Goal: Information Seeking & Learning: Learn about a topic

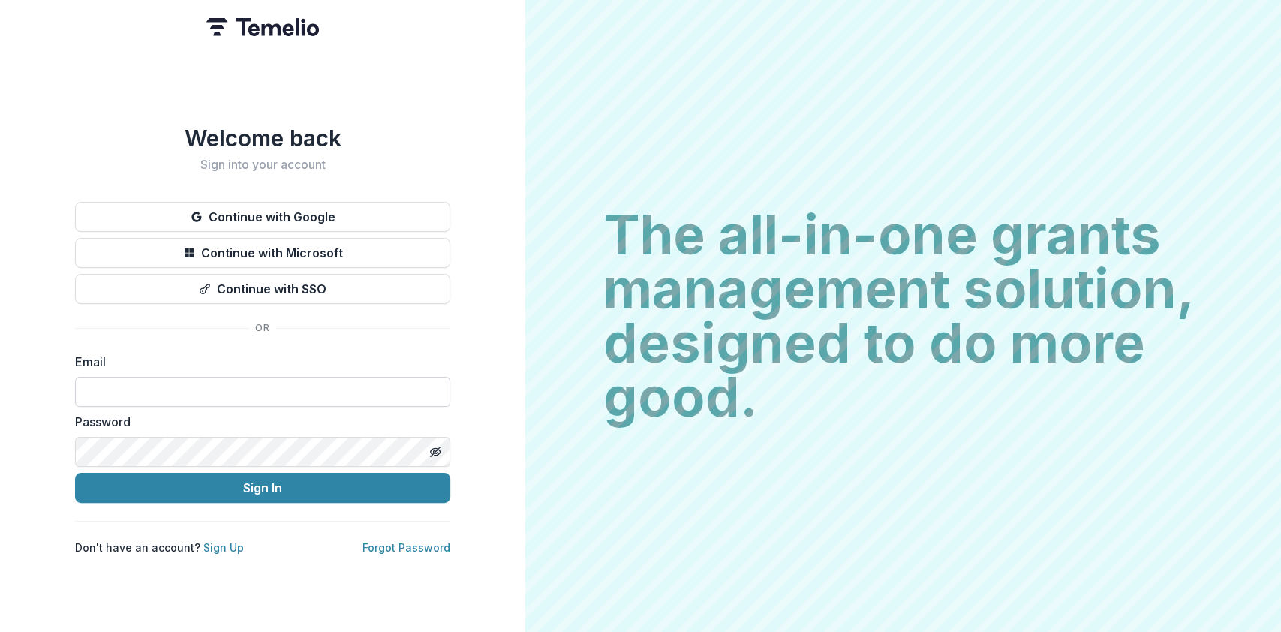
drag, startPoint x: 0, startPoint y: 0, endPoint x: 119, endPoint y: 389, distance: 407.3
click at [119, 389] on input at bounding box center [262, 392] width 375 height 30
type input "**********"
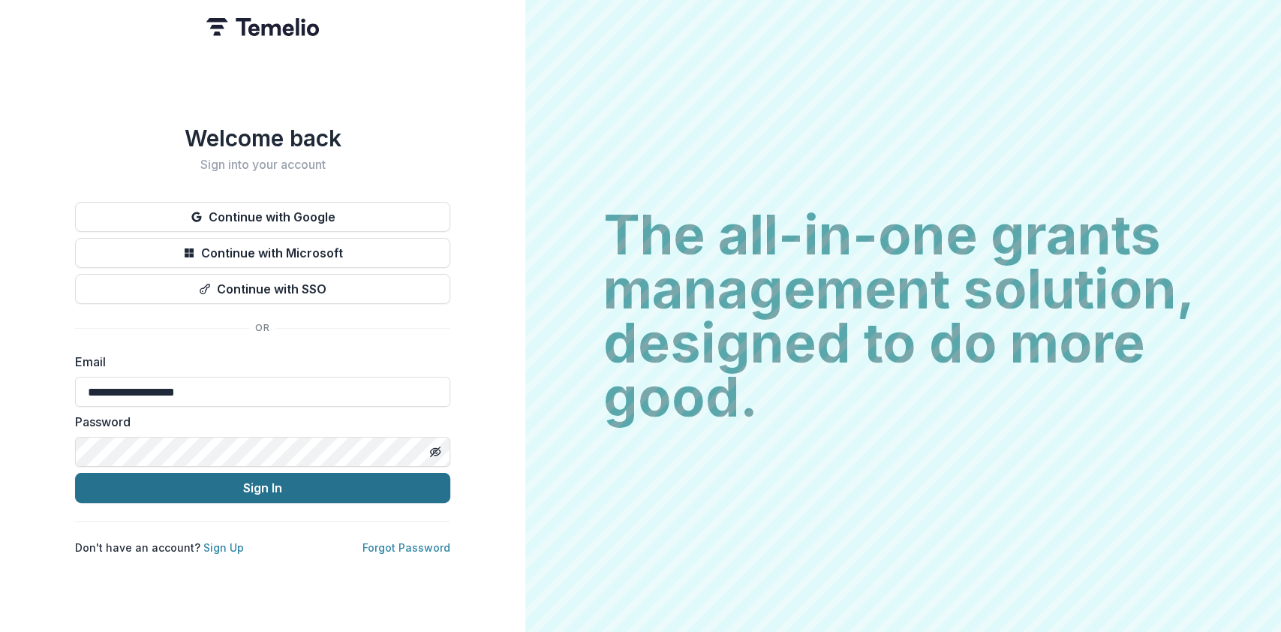
click at [270, 477] on button "Sign In" at bounding box center [262, 488] width 375 height 30
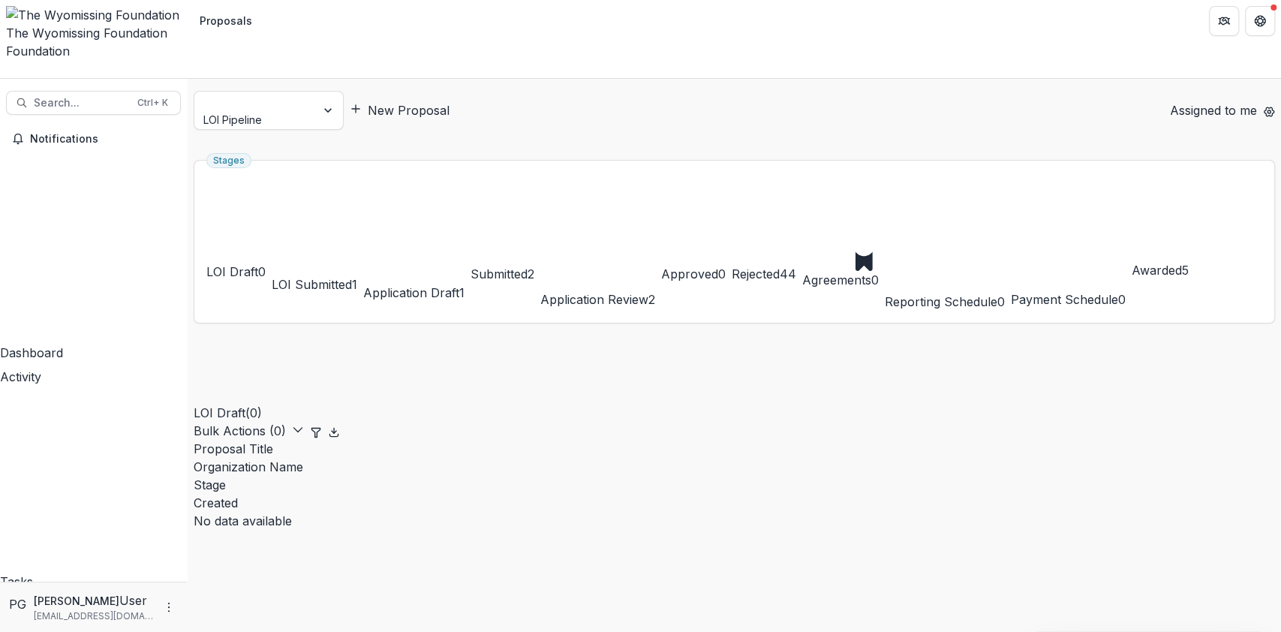
scroll to position [4, 0]
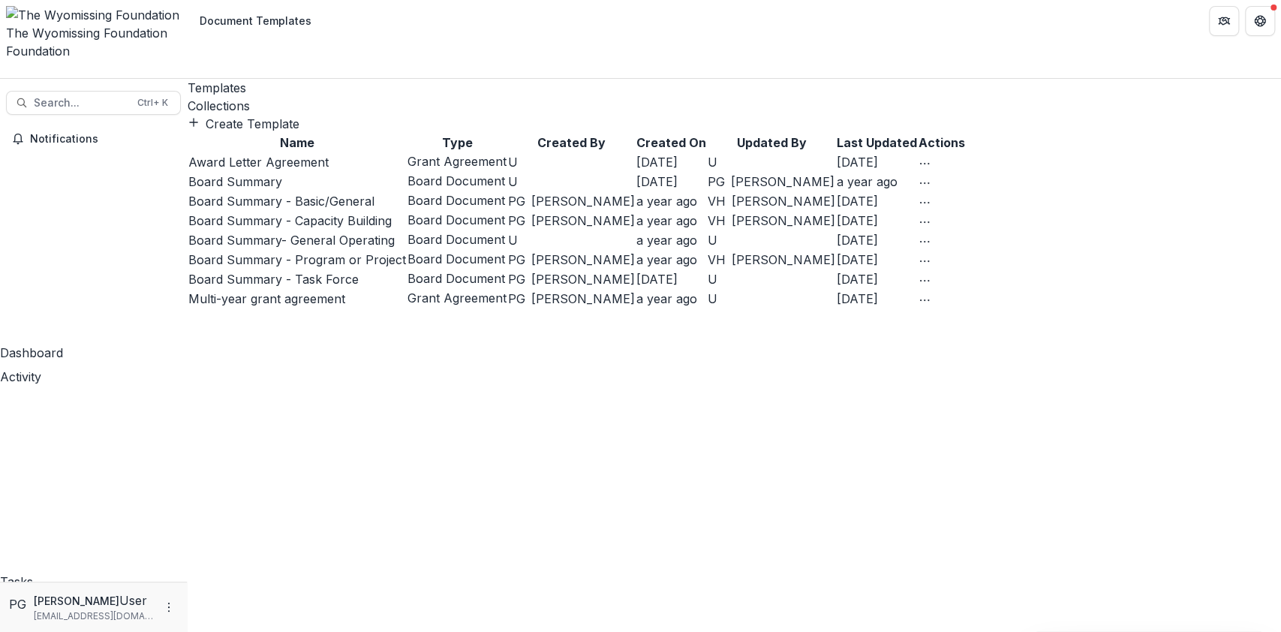
click at [308, 97] on div "Collections" at bounding box center [734, 106] width 1093 height 18
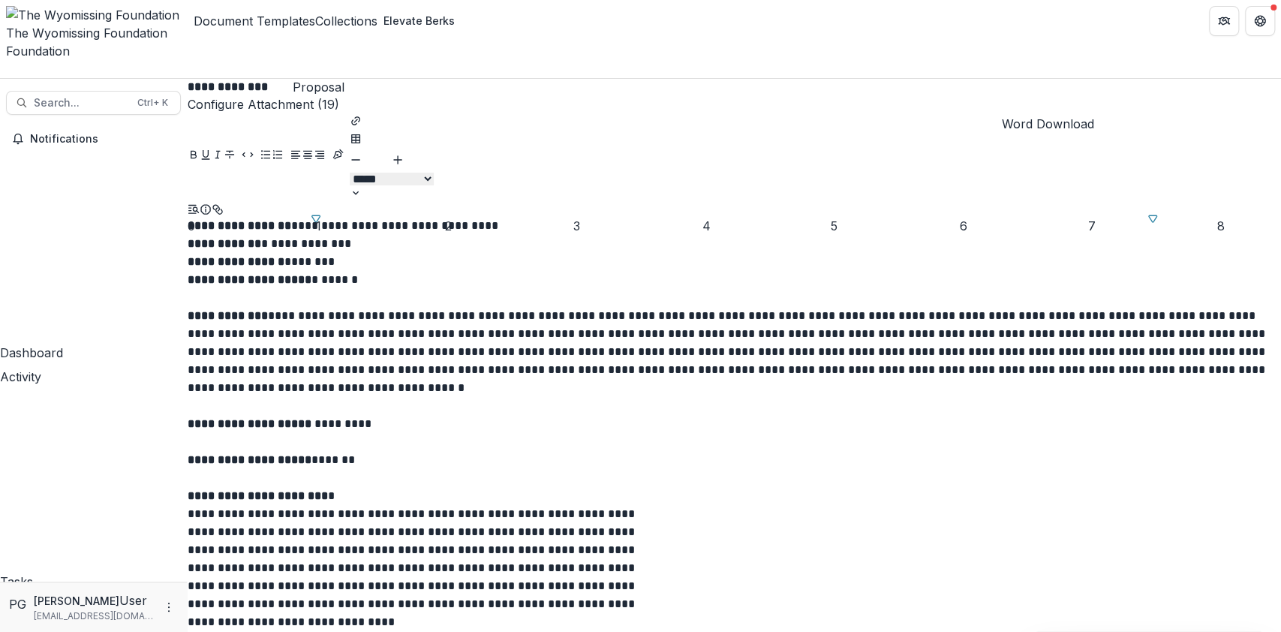
click at [198, 217] on circle "download-word" at bounding box center [196, 218] width 3 height 3
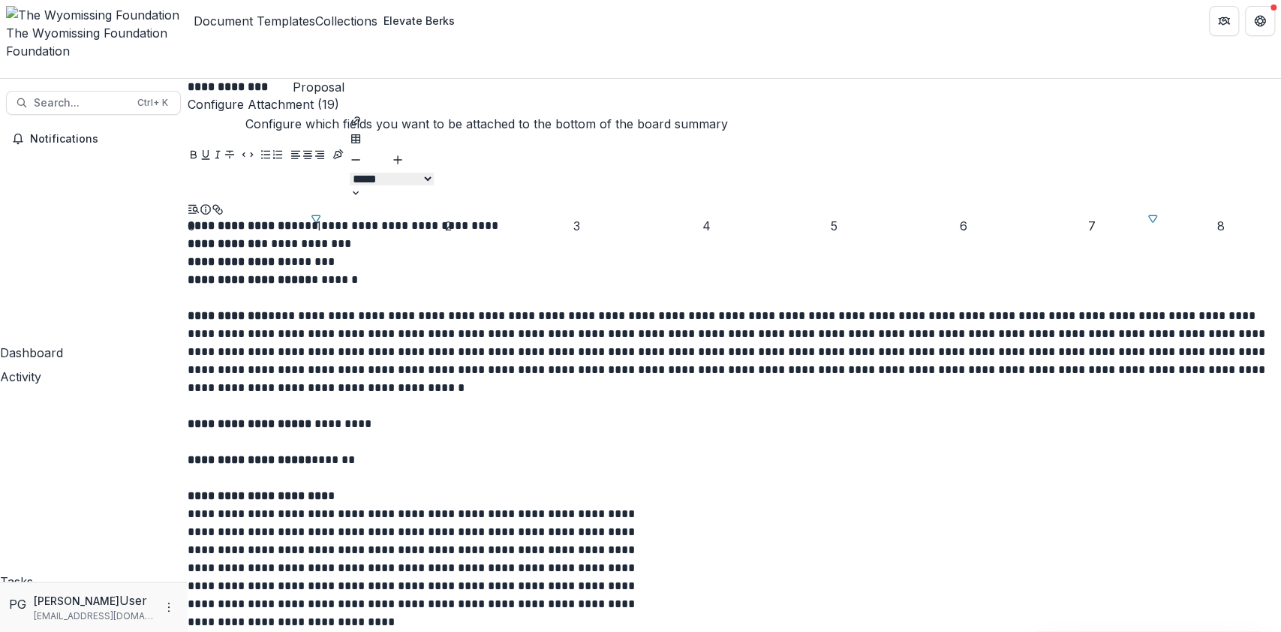
click at [339, 95] on button "Configure Attachment (19)" at bounding box center [264, 104] width 152 height 18
click at [1161, 257] on div "**********" at bounding box center [734, 559] width 1093 height 684
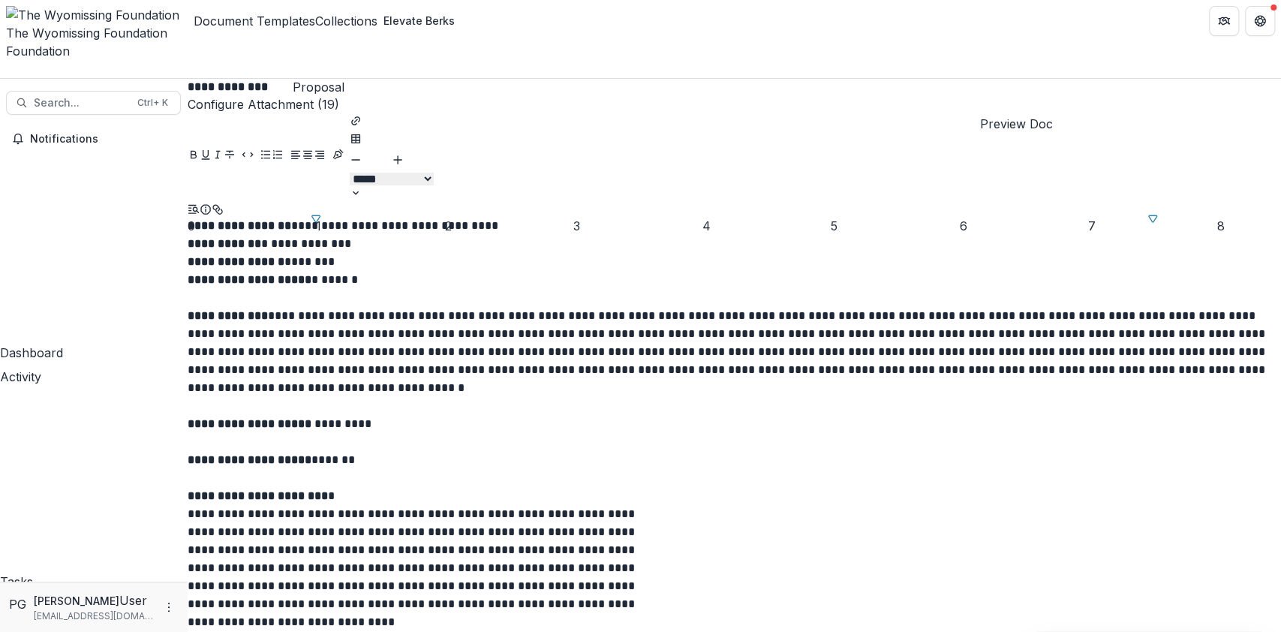
click at [188, 212] on icon "Preview preview-doc.pdf" at bounding box center [188, 212] width 0 height 0
click at [12, 631] on button "Close" at bounding box center [6, 641] width 12 height 18
click at [664, 322] on div "**********" at bounding box center [734, 559] width 1093 height 684
click at [665, 492] on p "**********" at bounding box center [734, 496] width 1093 height 18
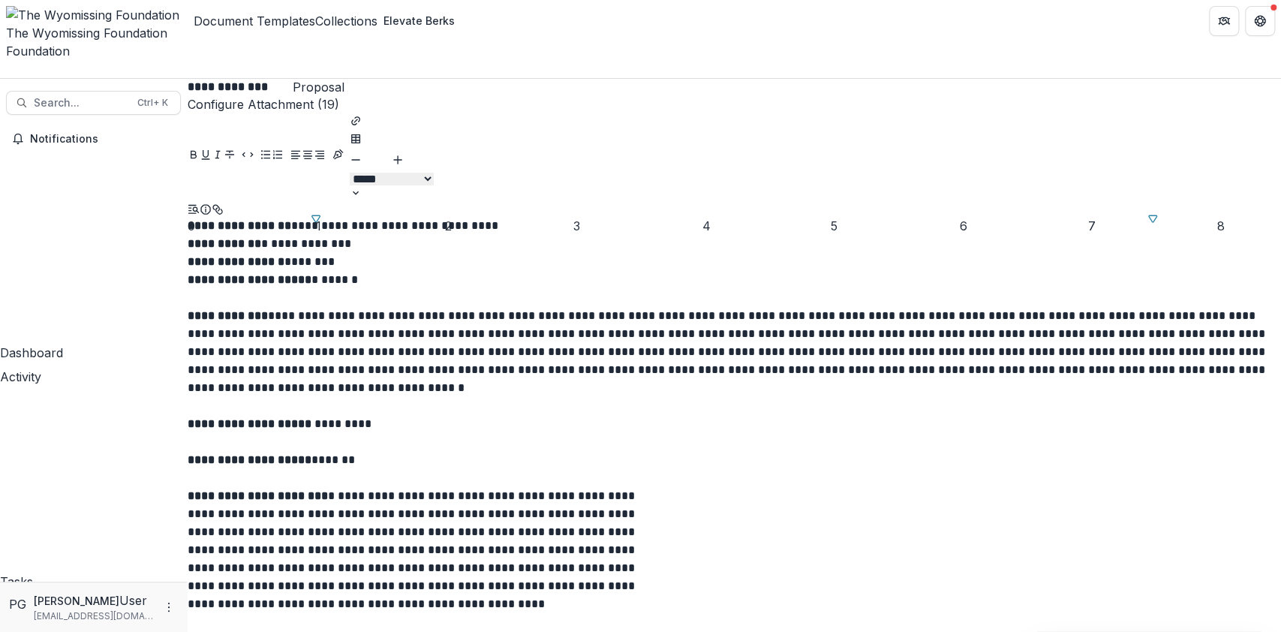
scroll to position [0, 0]
click at [209, 222] on line "preview-proposal-pdf" at bounding box center [206, 222] width 5 height 0
click at [200, 212] on icon "preview-proposal-pdf" at bounding box center [200, 212] width 0 height 0
click at [12, 631] on icon "Close" at bounding box center [6, 642] width 12 height 12
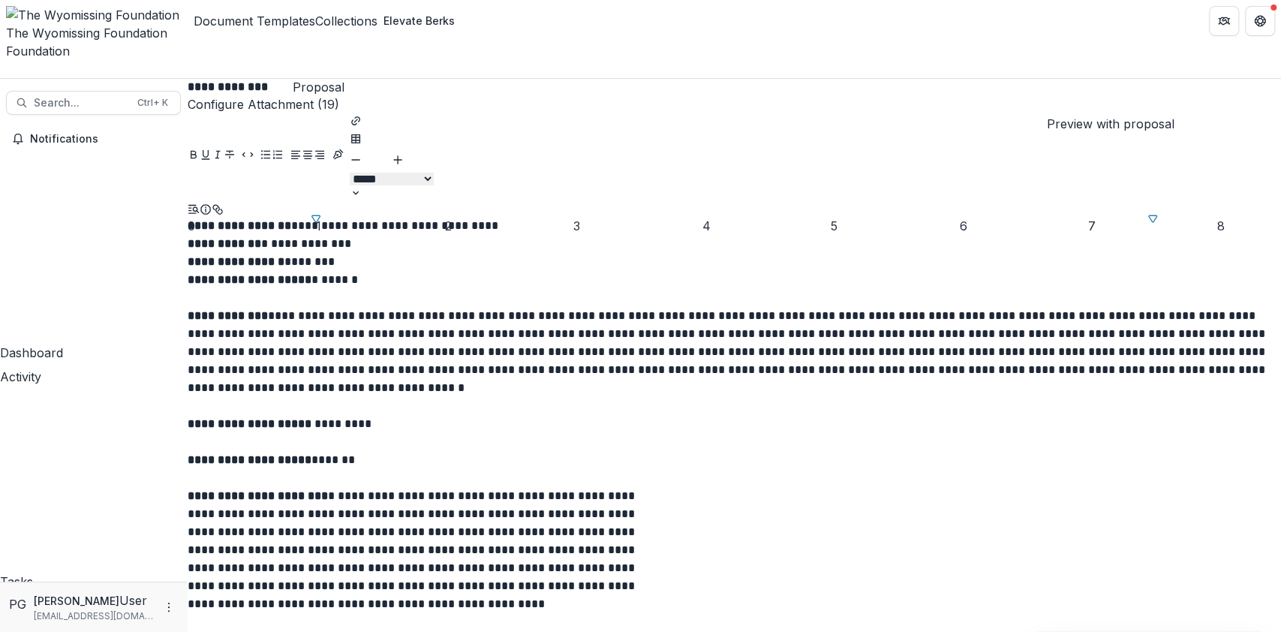
scroll to position [443, 0]
click at [200, 215] on icon "Preview preview-doc.pdf" at bounding box center [194, 219] width 11 height 8
click at [12, 631] on icon "Close" at bounding box center [6, 642] width 12 height 12
click at [200, 215] on icon "Preview preview-doc.pdf" at bounding box center [194, 219] width 11 height 8
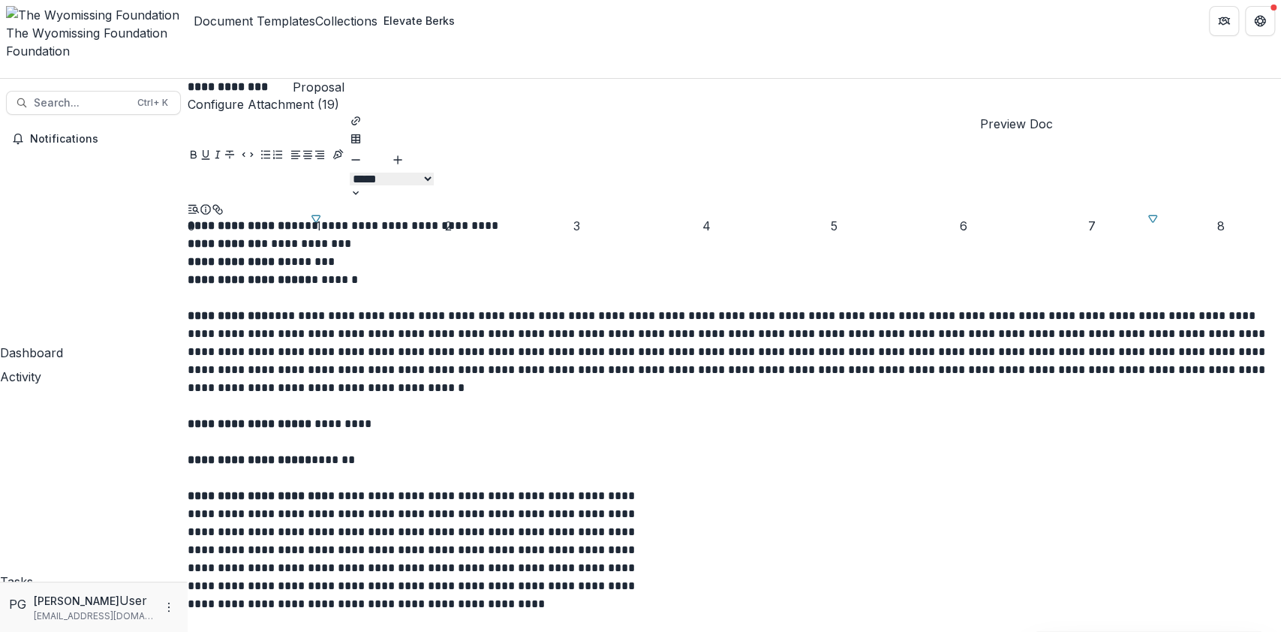
click at [188, 212] on icon "Preview preview-doc.pdf" at bounding box center [188, 212] width 0 height 0
click at [12, 631] on icon "Close" at bounding box center [6, 642] width 12 height 12
click at [715, 33] on header "Document Templates Collections Elevate Berks" at bounding box center [734, 20] width 1093 height 41
click at [504, 433] on p at bounding box center [734, 442] width 1093 height 18
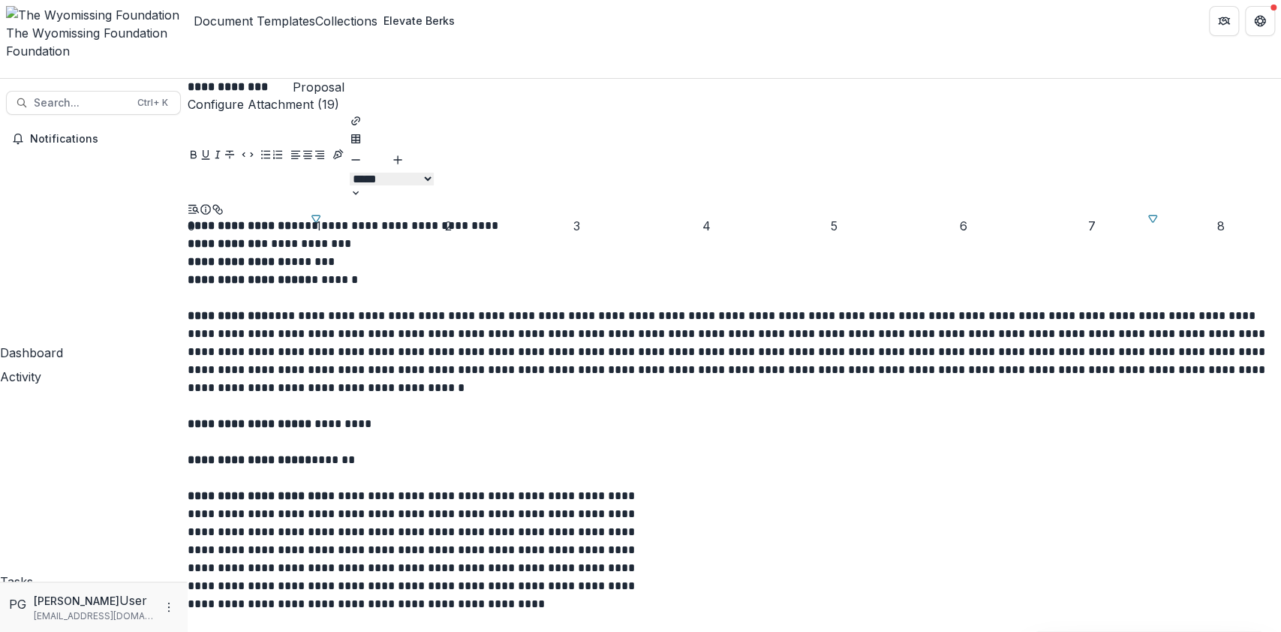
click at [503, 433] on p at bounding box center [734, 442] width 1093 height 18
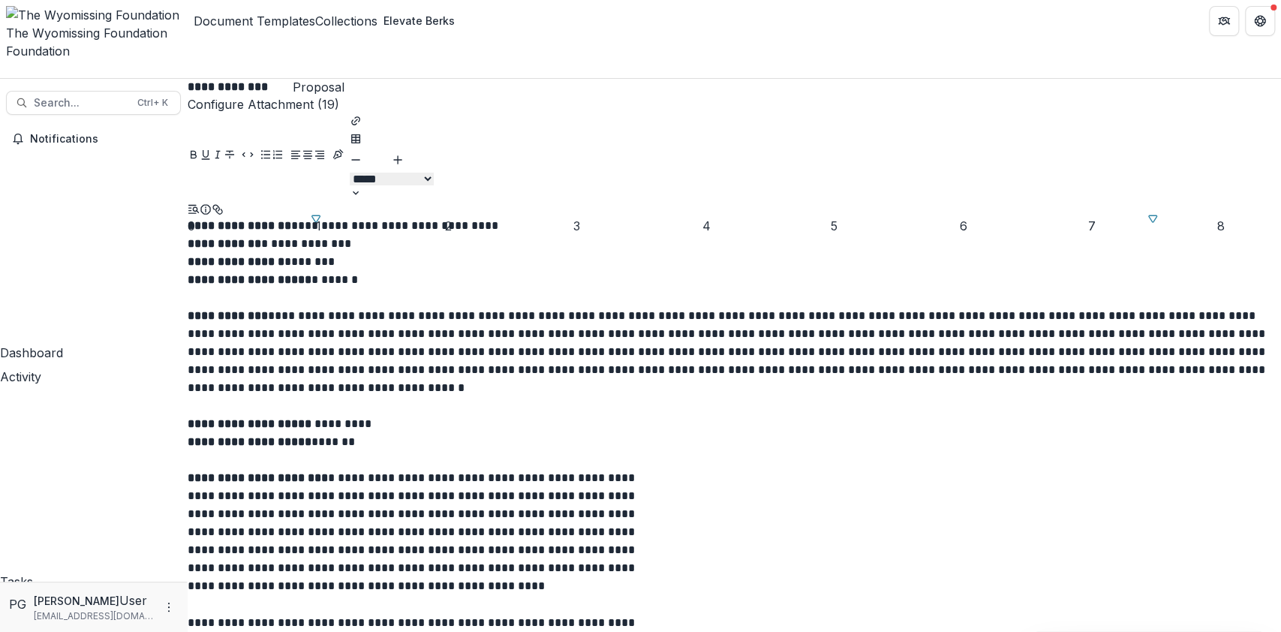
scroll to position [425, 0]
click at [188, 212] on icon "Preview preview-doc.pdf" at bounding box center [188, 212] width 0 height 0
click at [12, 631] on icon "Close" at bounding box center [6, 642] width 12 height 12
drag, startPoint x: 685, startPoint y: 465, endPoint x: 681, endPoint y: 453, distance: 13.3
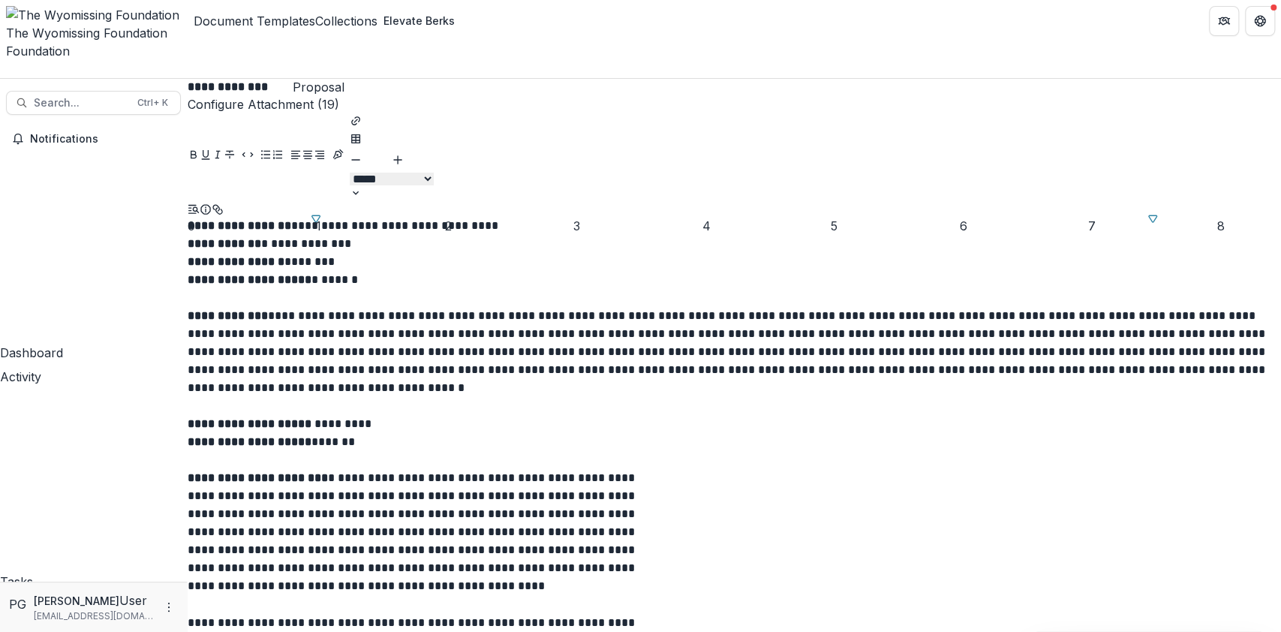
click at [681, 433] on p "**********" at bounding box center [734, 424] width 1093 height 18
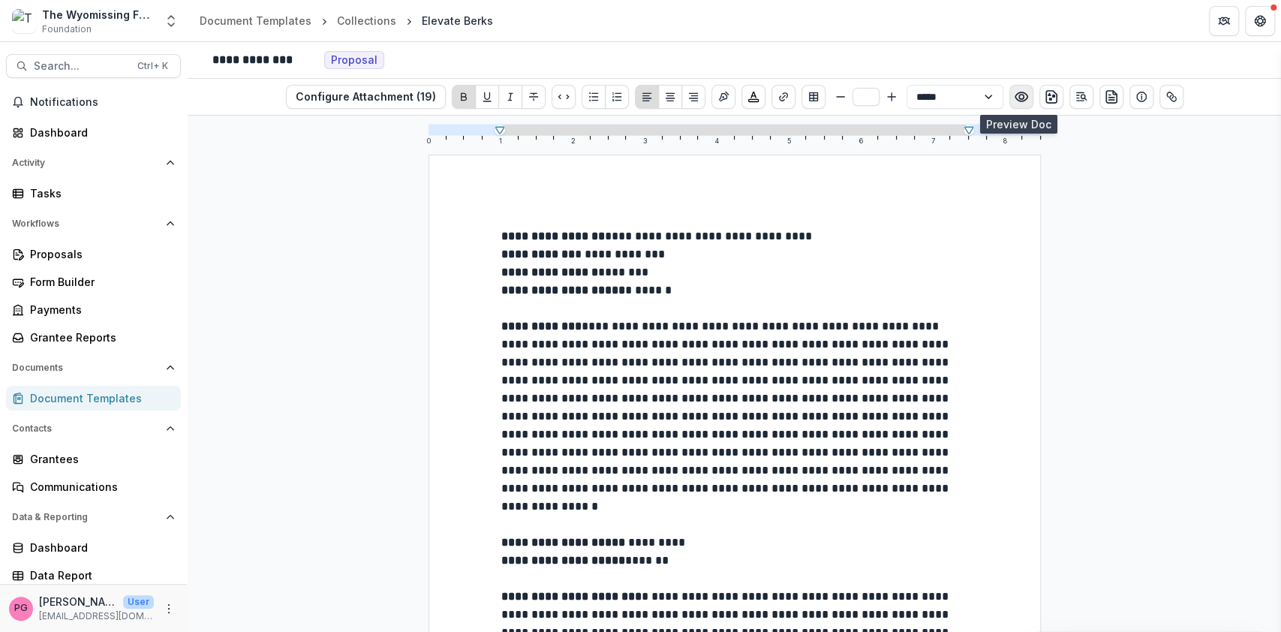
click at [1019, 95] on circle "Preview preview-doc.pdf" at bounding box center [1020, 97] width 5 height 5
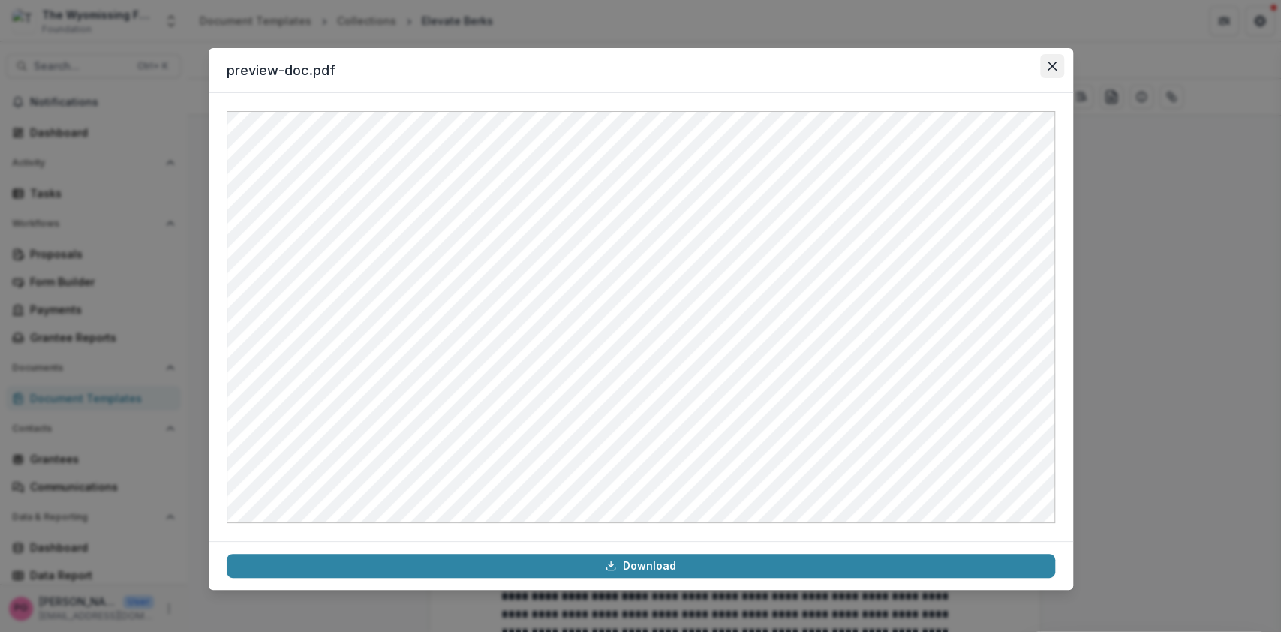
click at [1055, 65] on icon "Close" at bounding box center [1052, 66] width 9 height 9
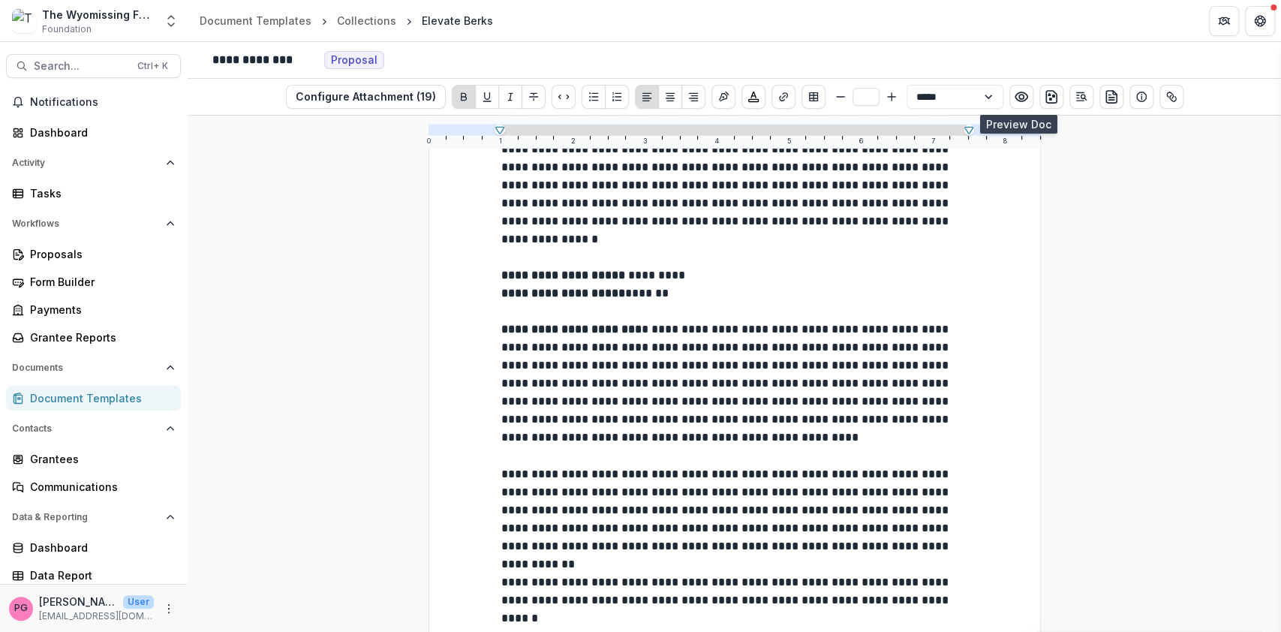
scroll to position [266, 0]
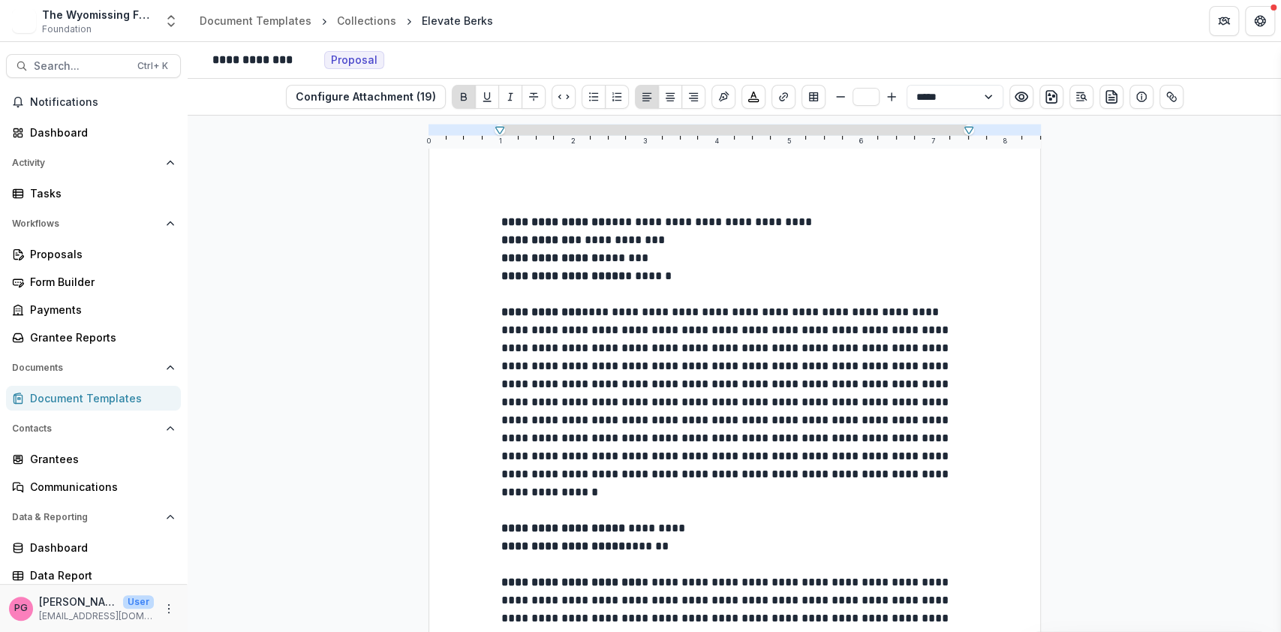
scroll to position [9, 0]
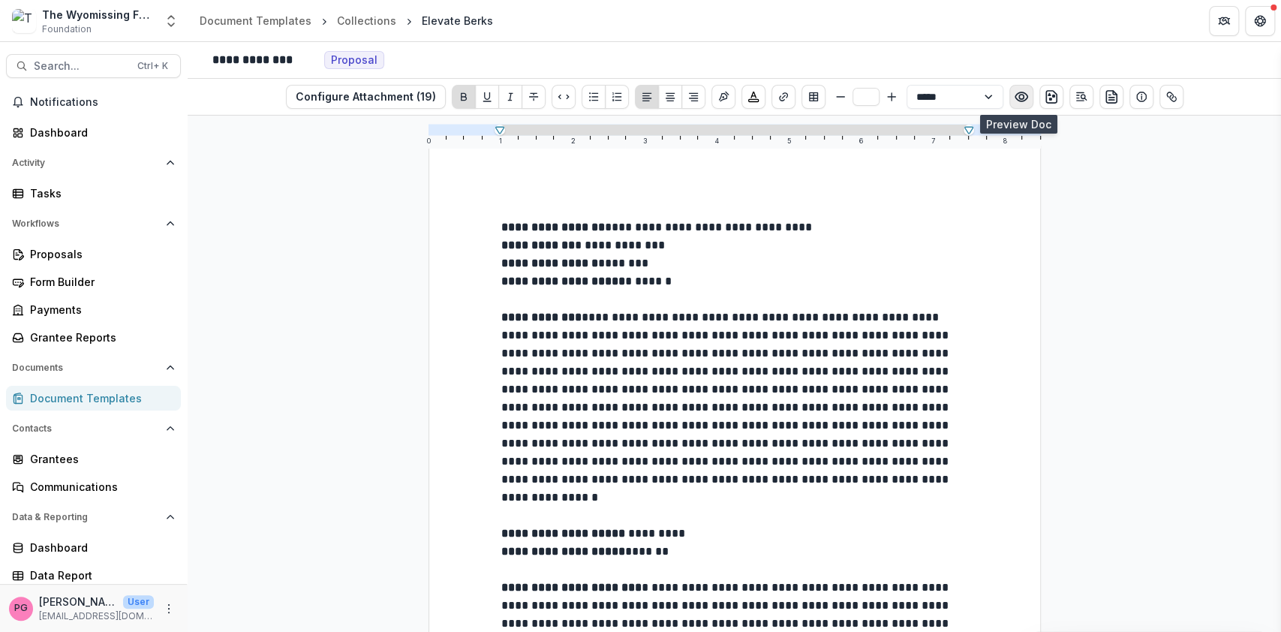
click at [1018, 95] on circle "Preview preview-doc.pdf" at bounding box center [1020, 97] width 5 height 5
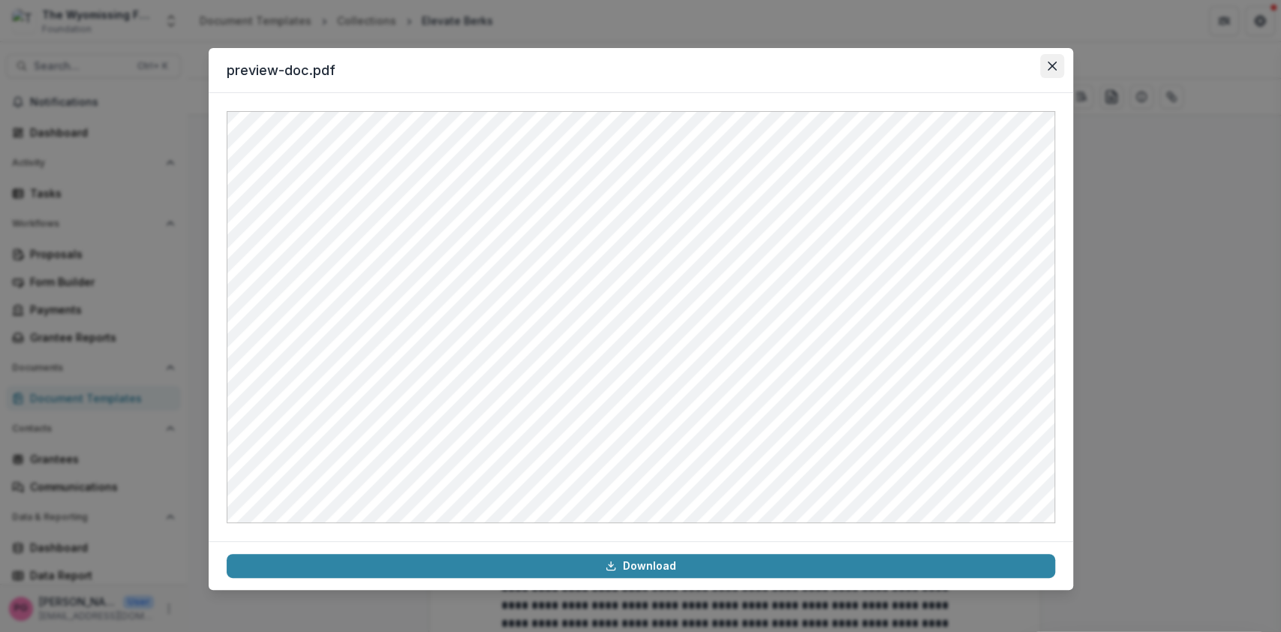
click at [1055, 65] on icon "Close" at bounding box center [1052, 66] width 9 height 9
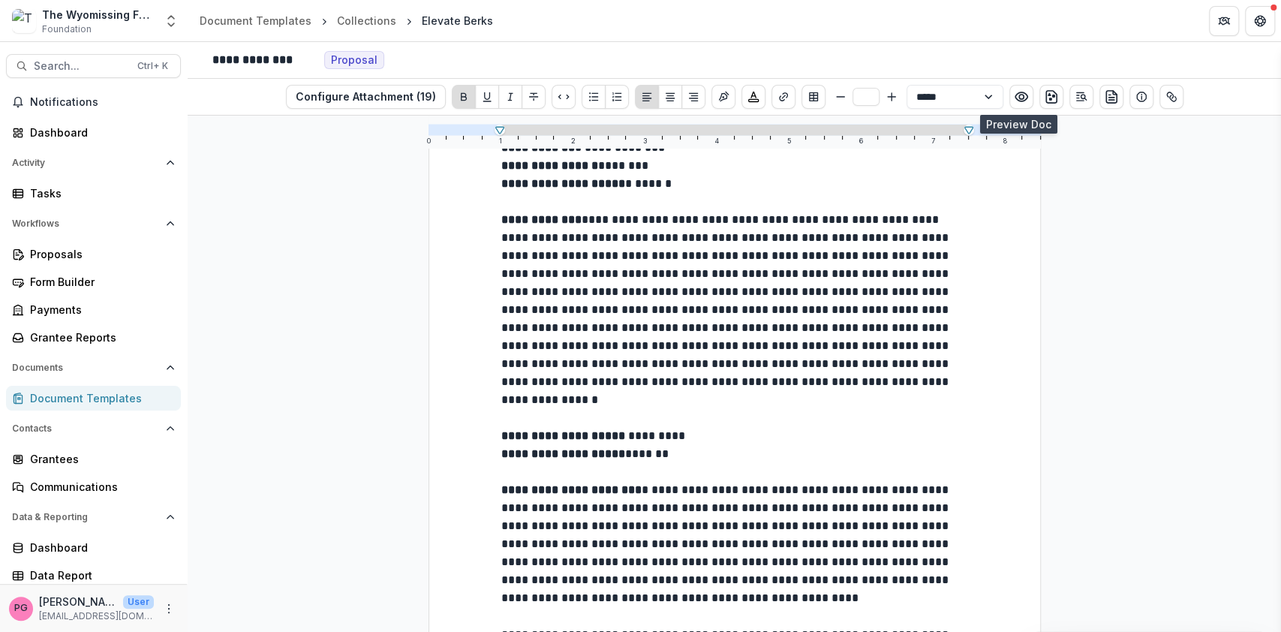
scroll to position [0, 0]
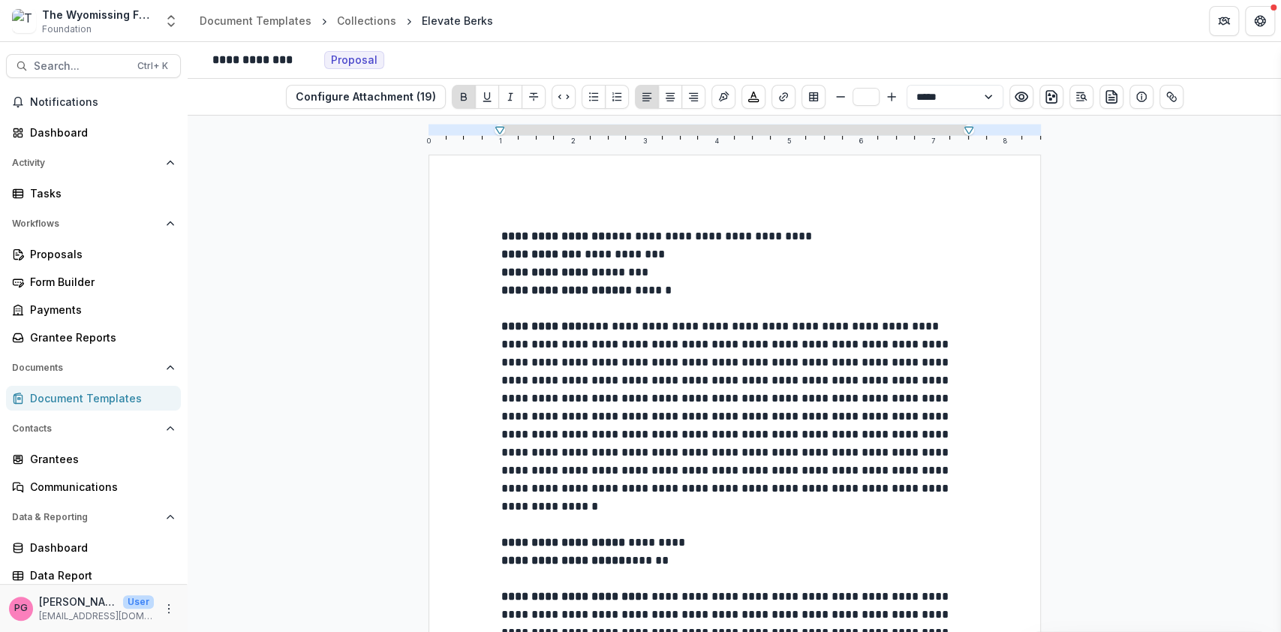
click at [271, 227] on div "**********" at bounding box center [734, 374] width 1093 height 516
click at [1015, 88] on button "Preview preview-doc.pdf" at bounding box center [1021, 97] width 24 height 24
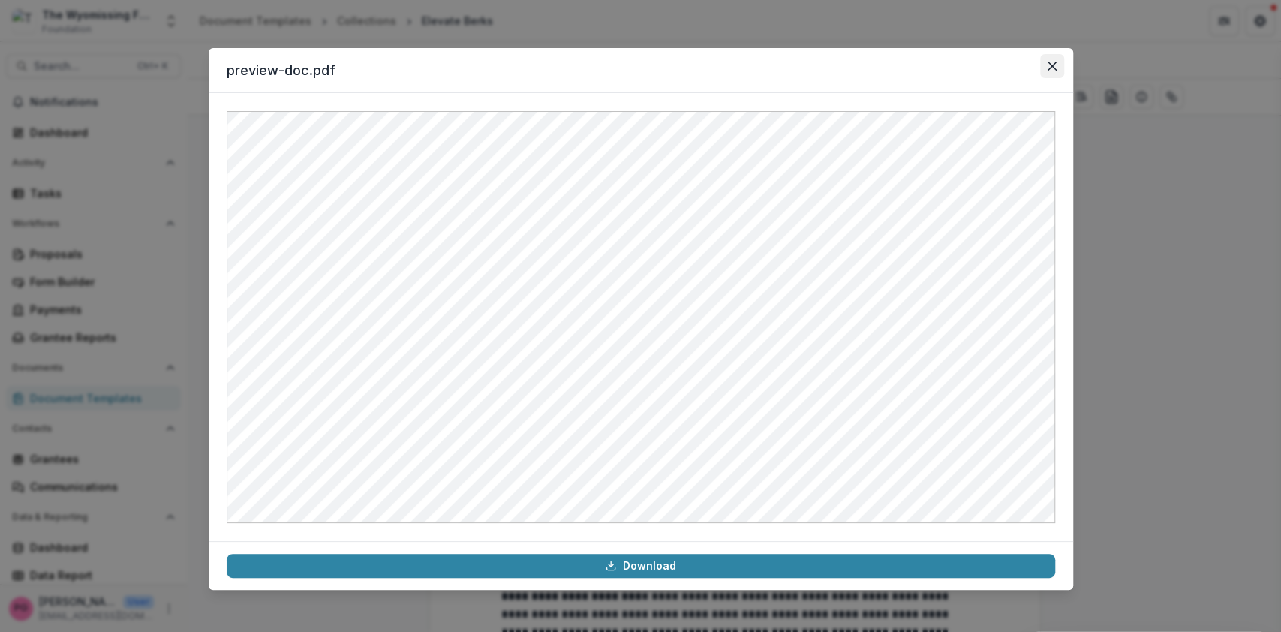
click at [1052, 59] on button "Close" at bounding box center [1052, 66] width 24 height 24
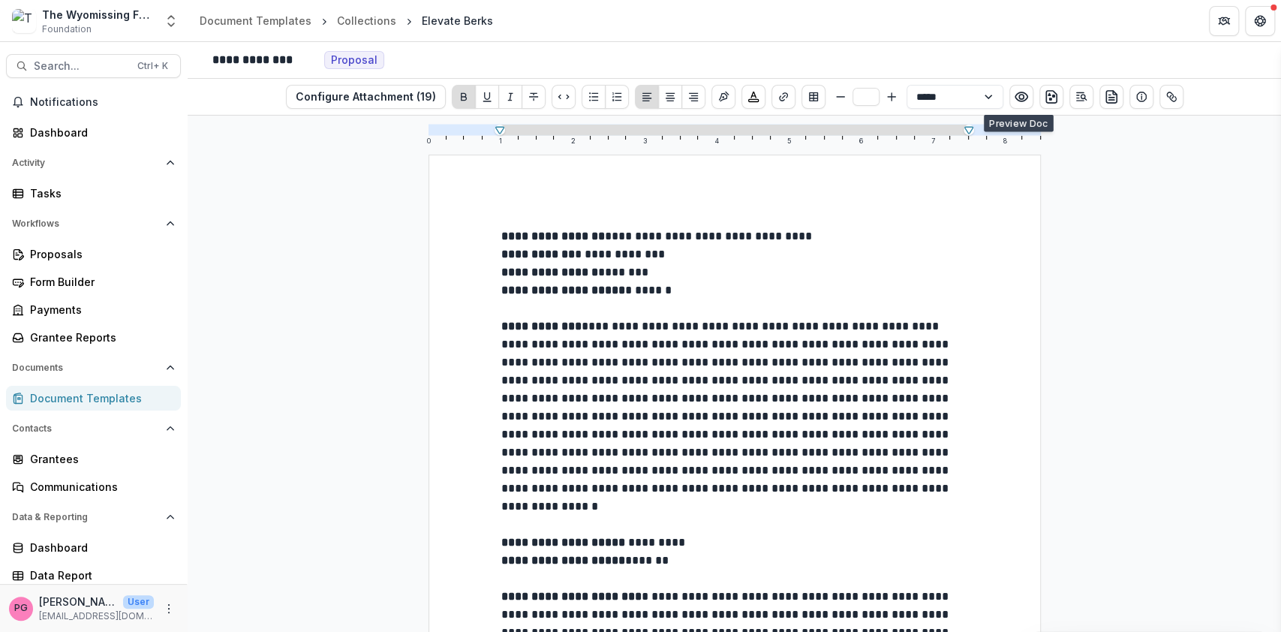
click at [428, 304] on div "**********" at bounding box center [734, 606] width 612 height 903
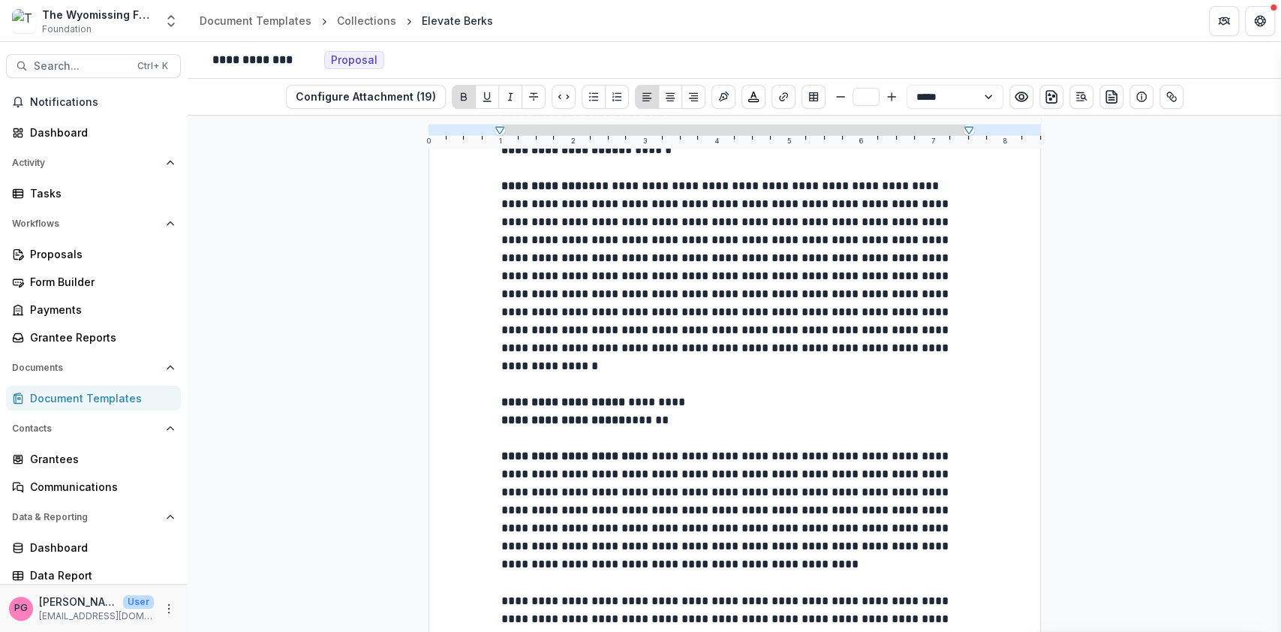
scroll to position [139, 0]
click at [1020, 87] on button "Preview preview-doc.pdf" at bounding box center [1021, 97] width 24 height 24
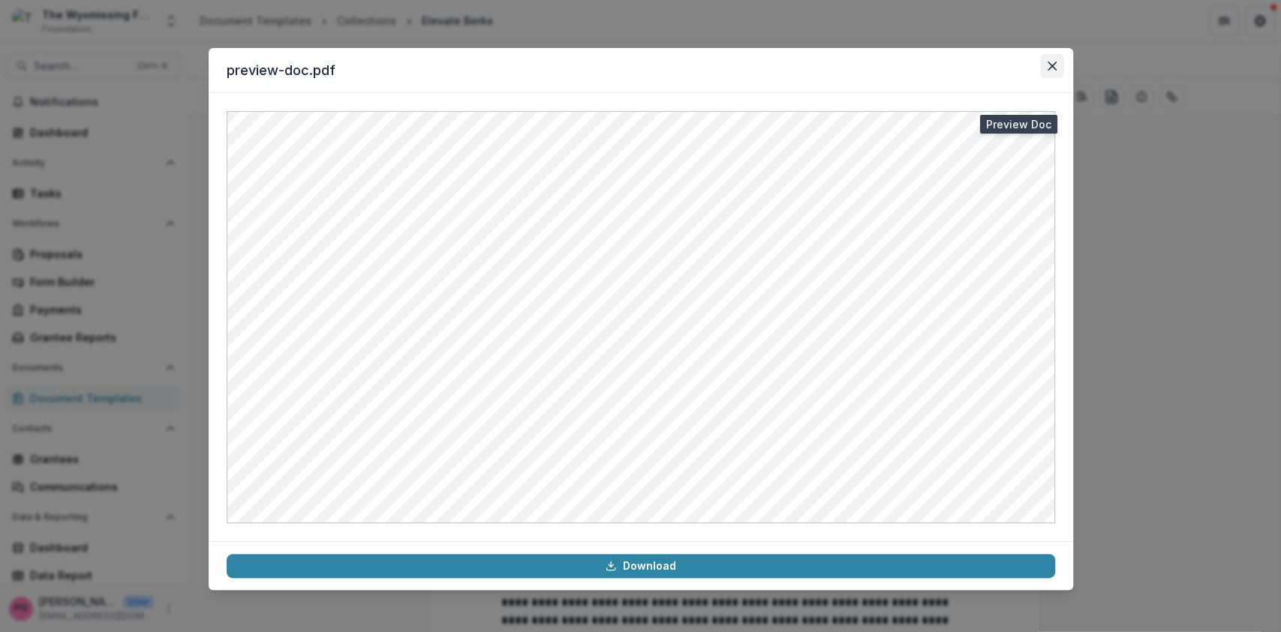
click at [1055, 63] on icon "Close" at bounding box center [1052, 66] width 9 height 9
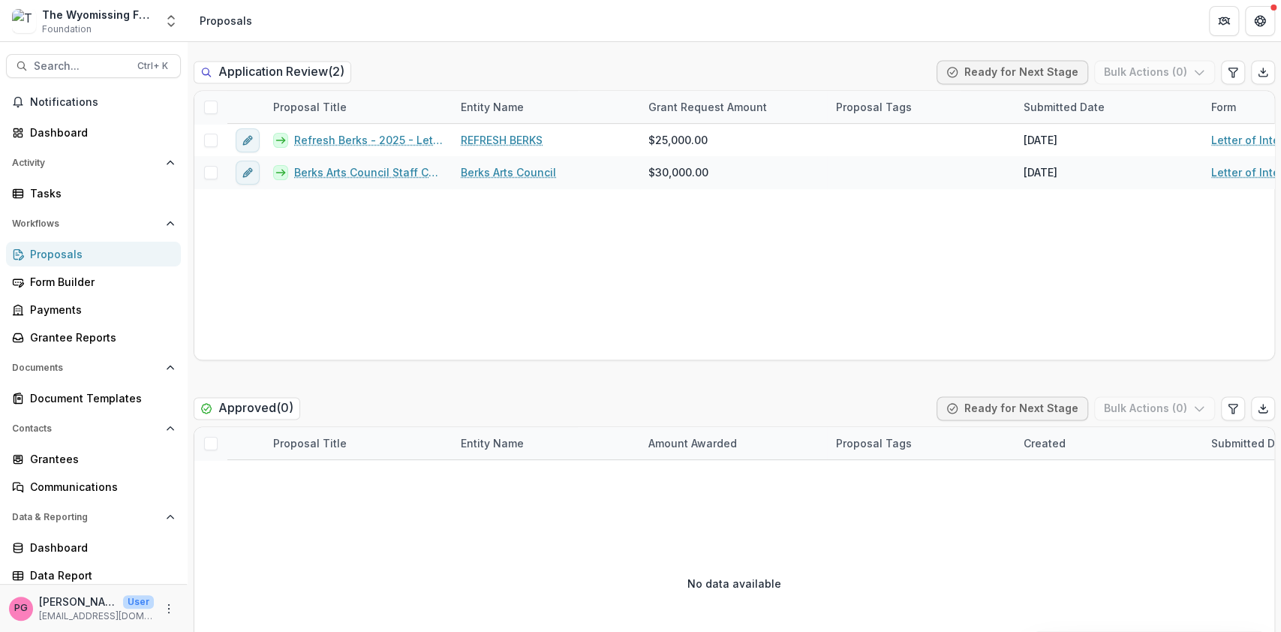
scroll to position [1482, 0]
click at [71, 399] on div "Document Templates" at bounding box center [99, 398] width 139 height 16
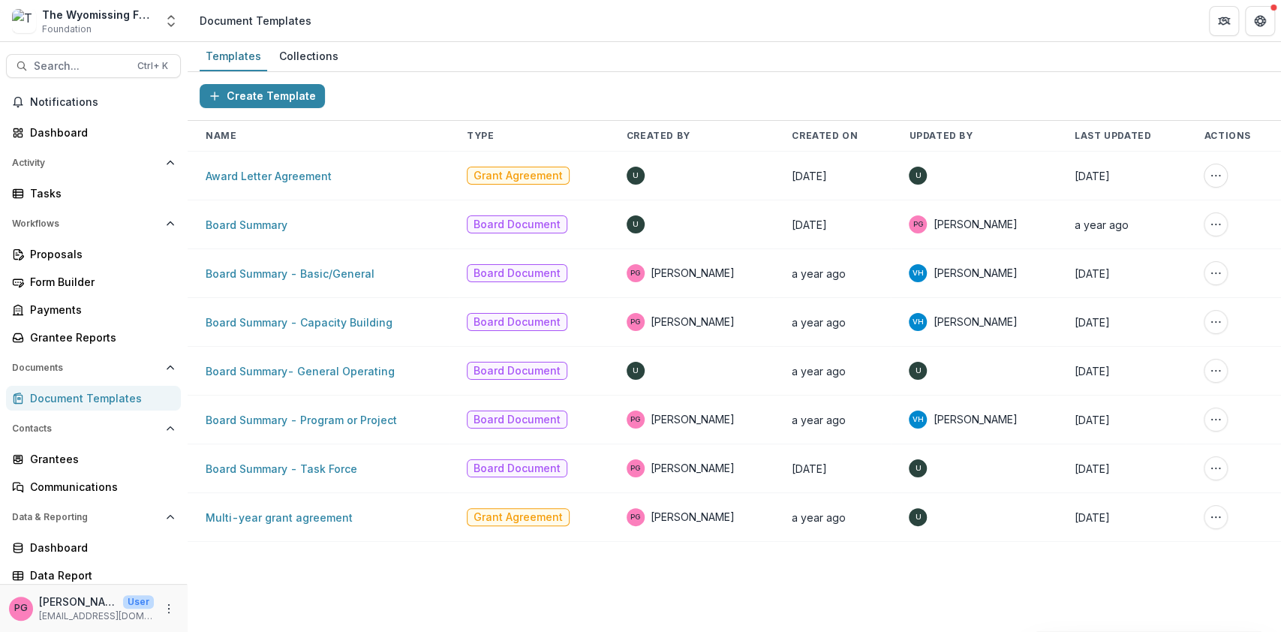
click at [317, 36] on header "Document Templates" at bounding box center [734, 20] width 1093 height 41
click at [320, 54] on div "Collections" at bounding box center [308, 56] width 71 height 22
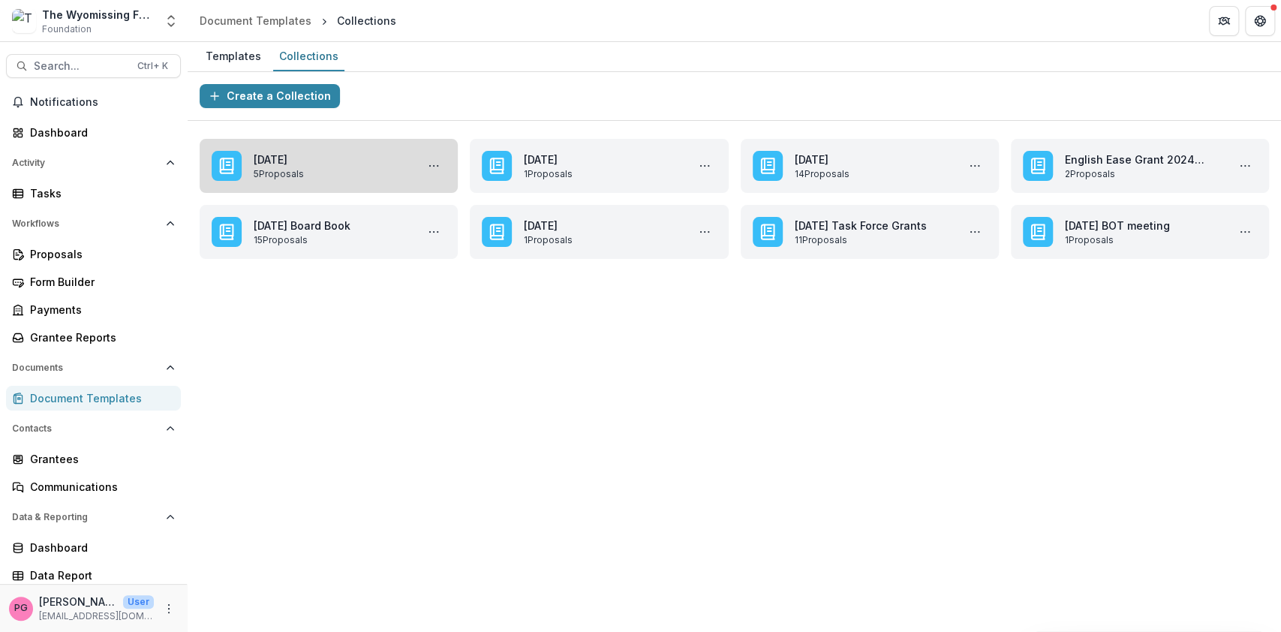
click at [357, 160] on link "[DATE]" at bounding box center [332, 160] width 156 height 16
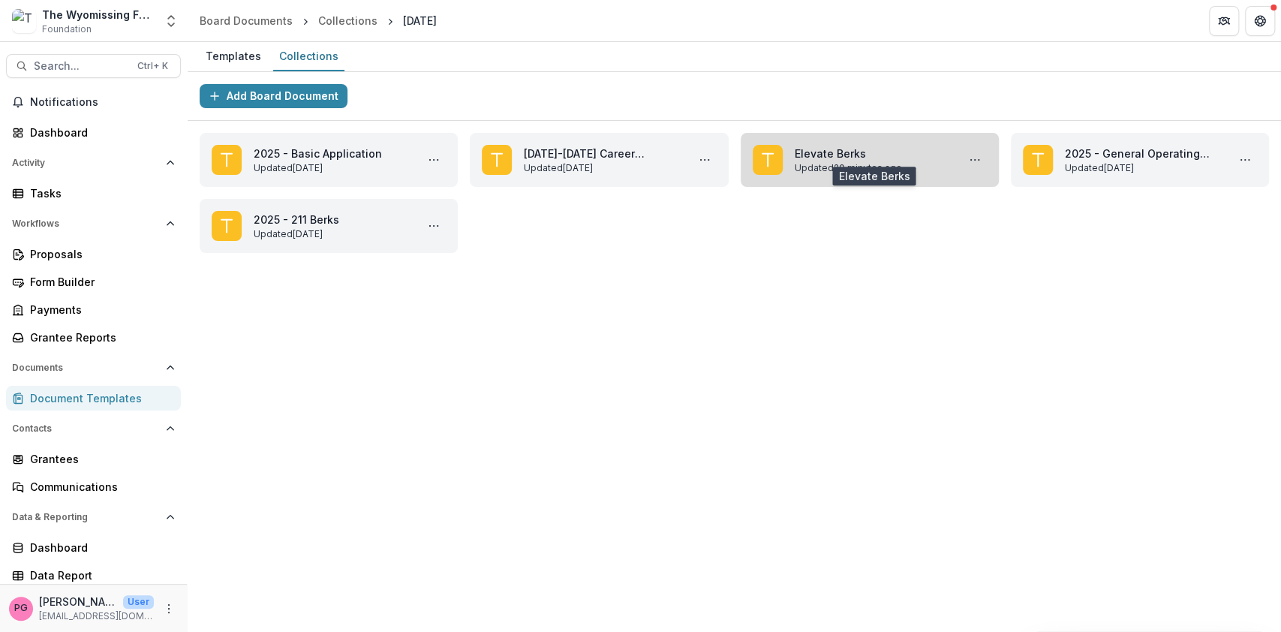
click at [892, 146] on link "Elevate Berks" at bounding box center [873, 154] width 156 height 16
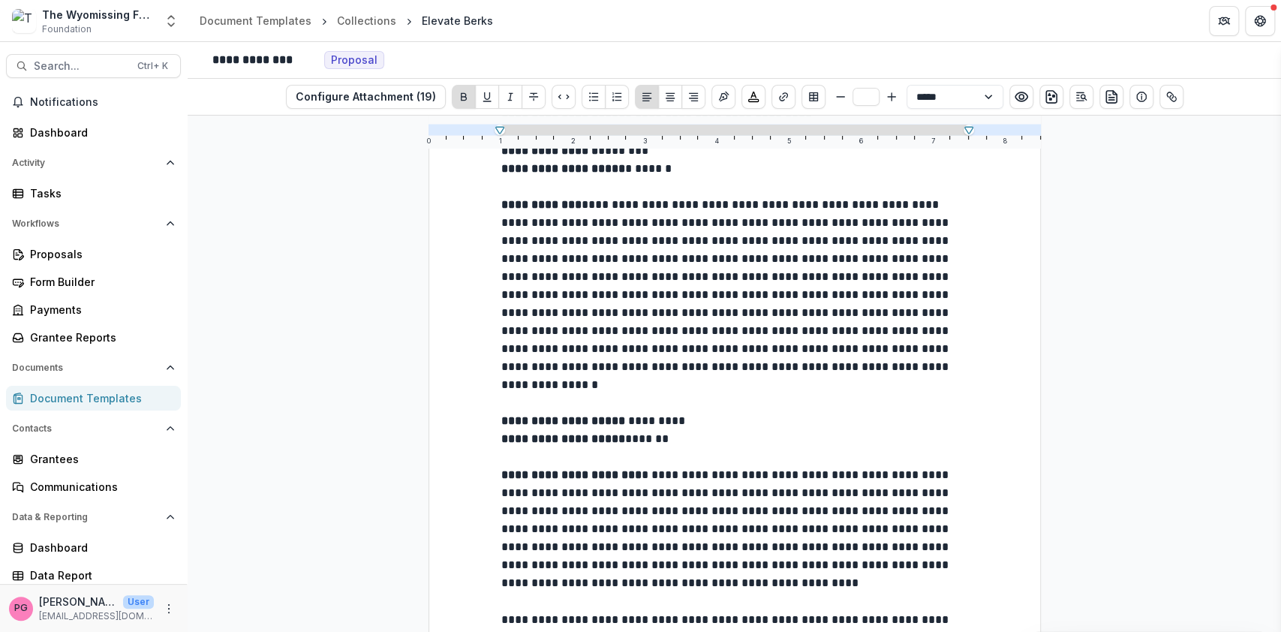
scroll to position [132, 0]
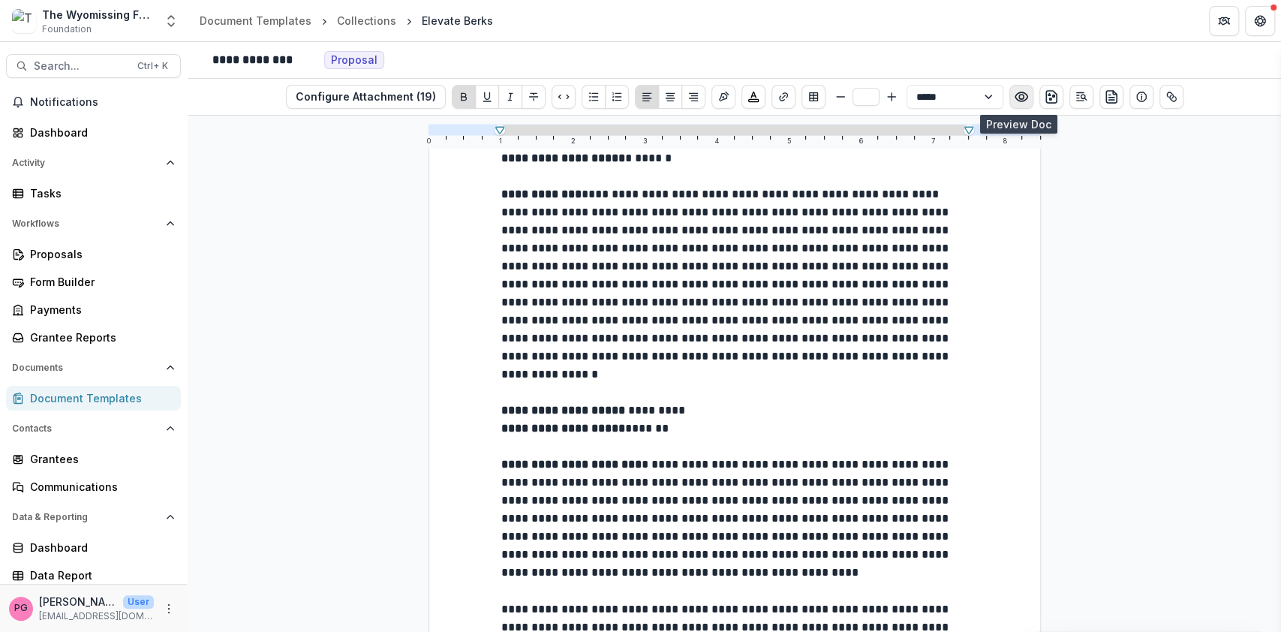
click at [1024, 99] on icon "Preview preview-doc.pdf" at bounding box center [1021, 96] width 15 height 15
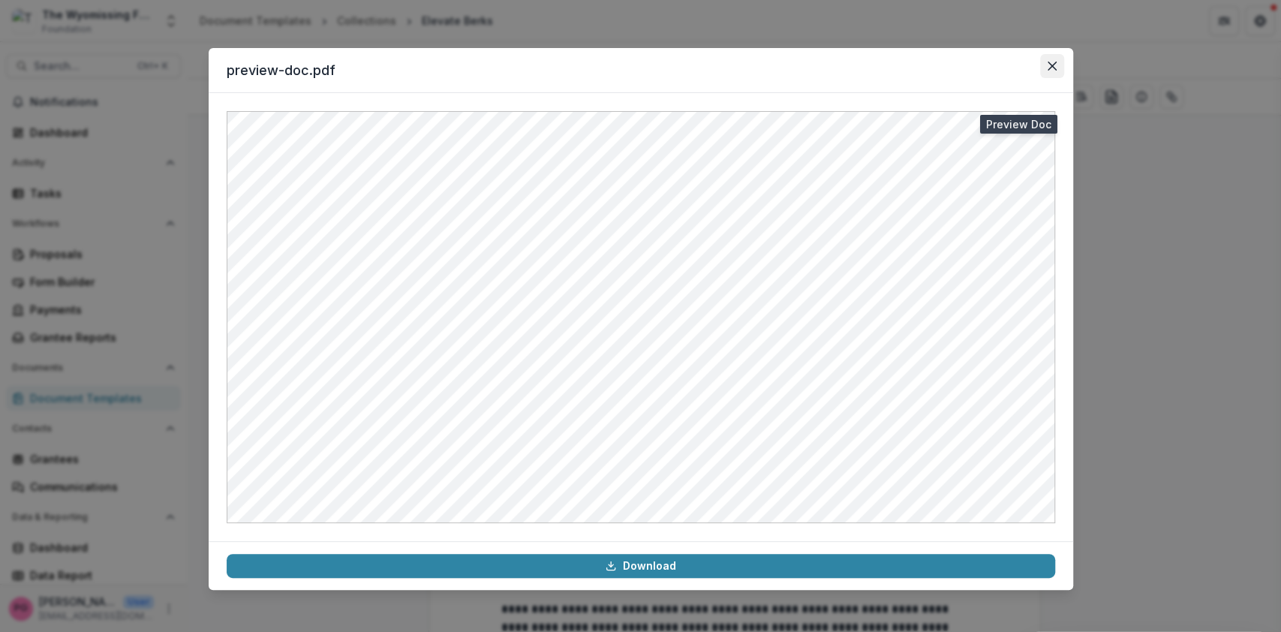
click at [1051, 60] on button "Close" at bounding box center [1052, 66] width 24 height 24
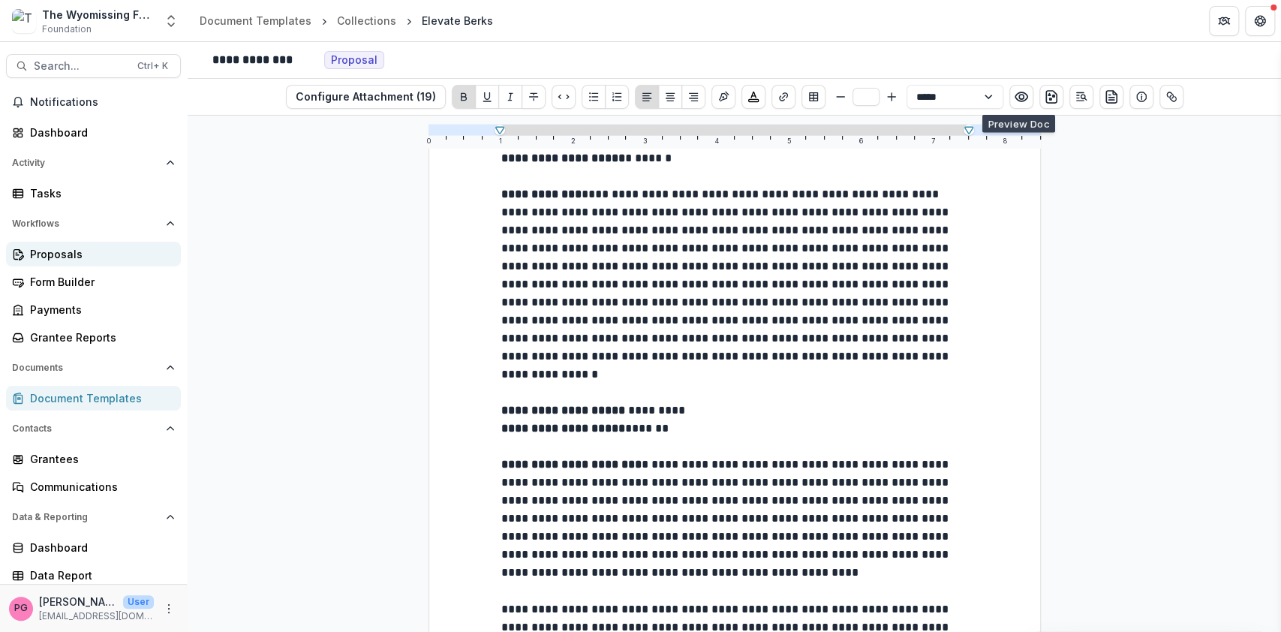
click at [55, 242] on link "Proposals" at bounding box center [93, 254] width 175 height 25
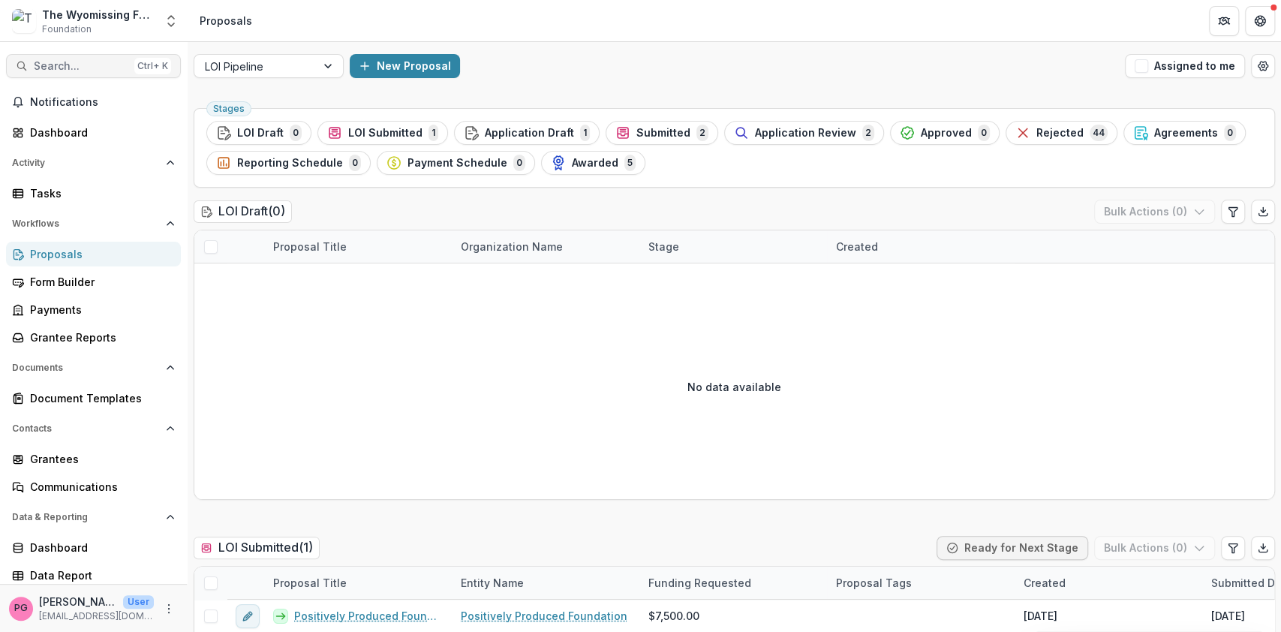
click at [65, 60] on span "Search..." at bounding box center [81, 66] width 95 height 13
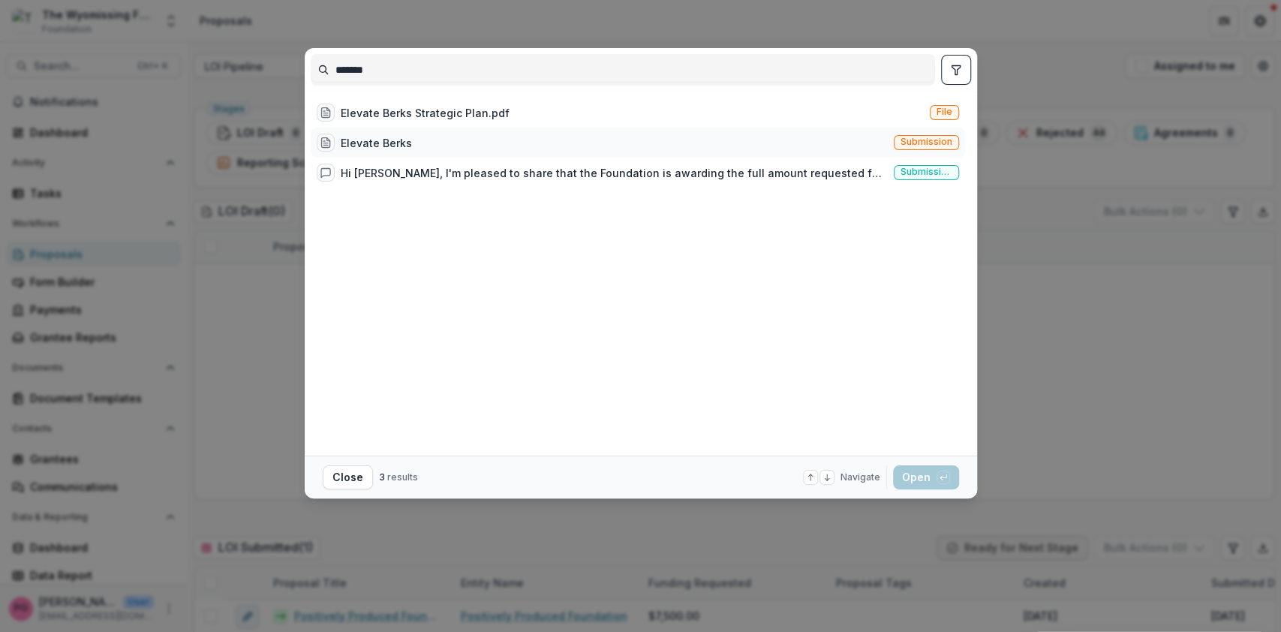
type input "*******"
click at [389, 135] on div "Elevate Berks" at bounding box center [376, 143] width 71 height 16
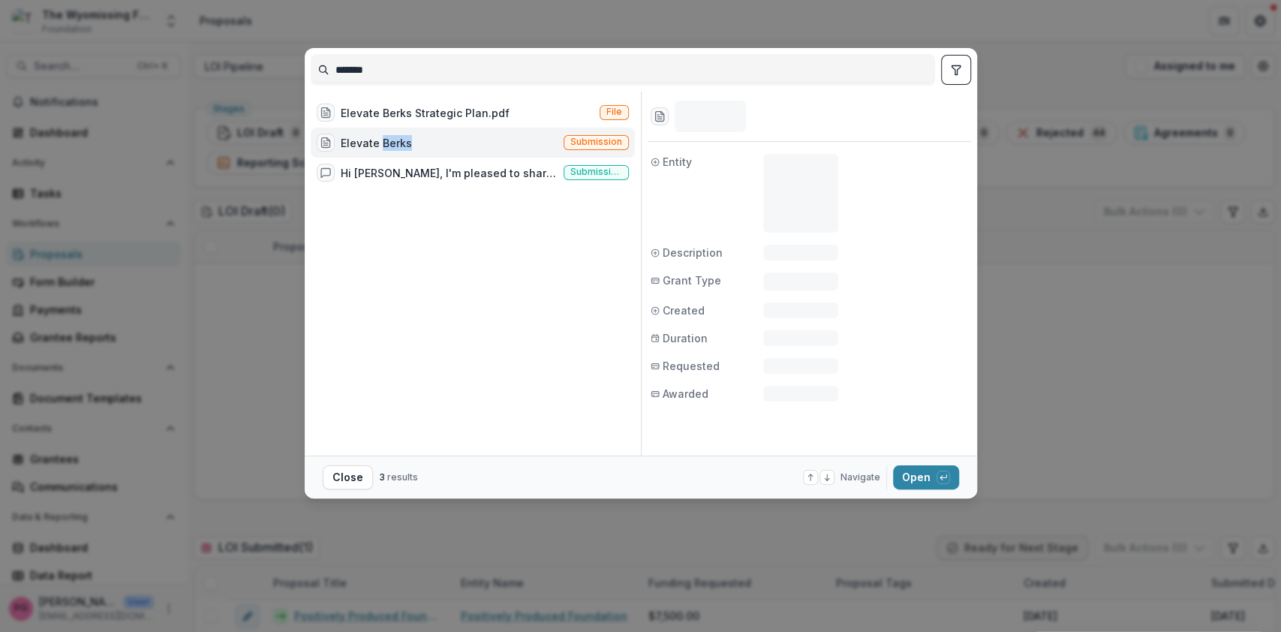
click at [389, 135] on div "Elevate Berks" at bounding box center [376, 143] width 71 height 16
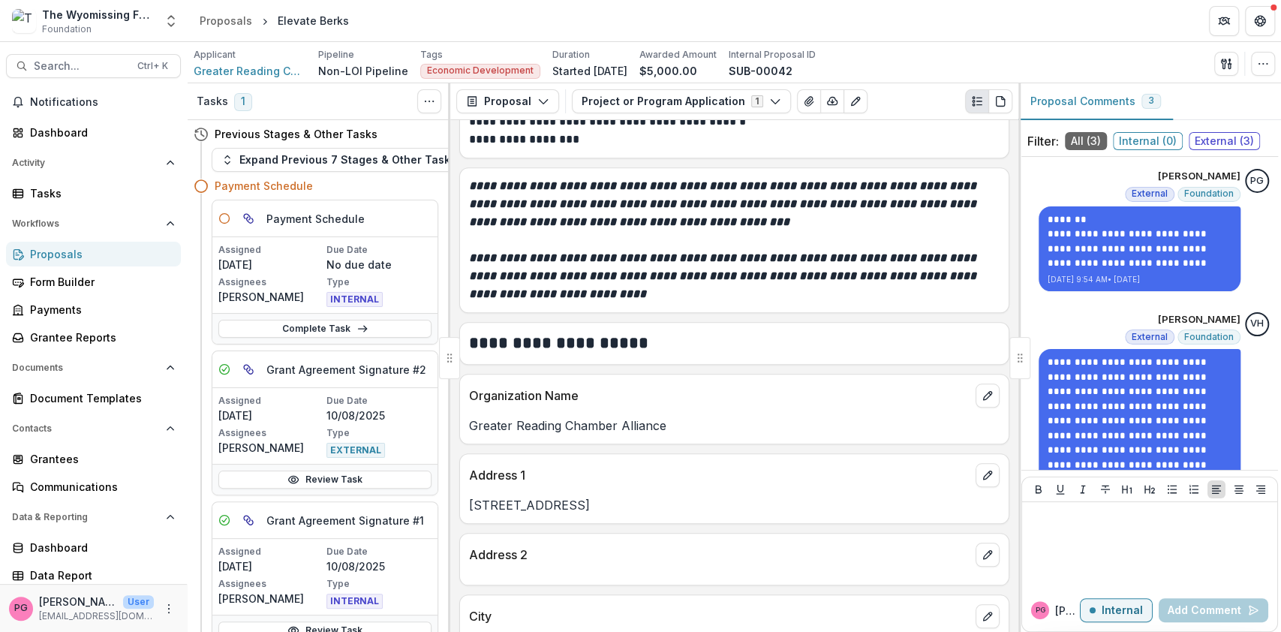
scroll to position [852, 0]
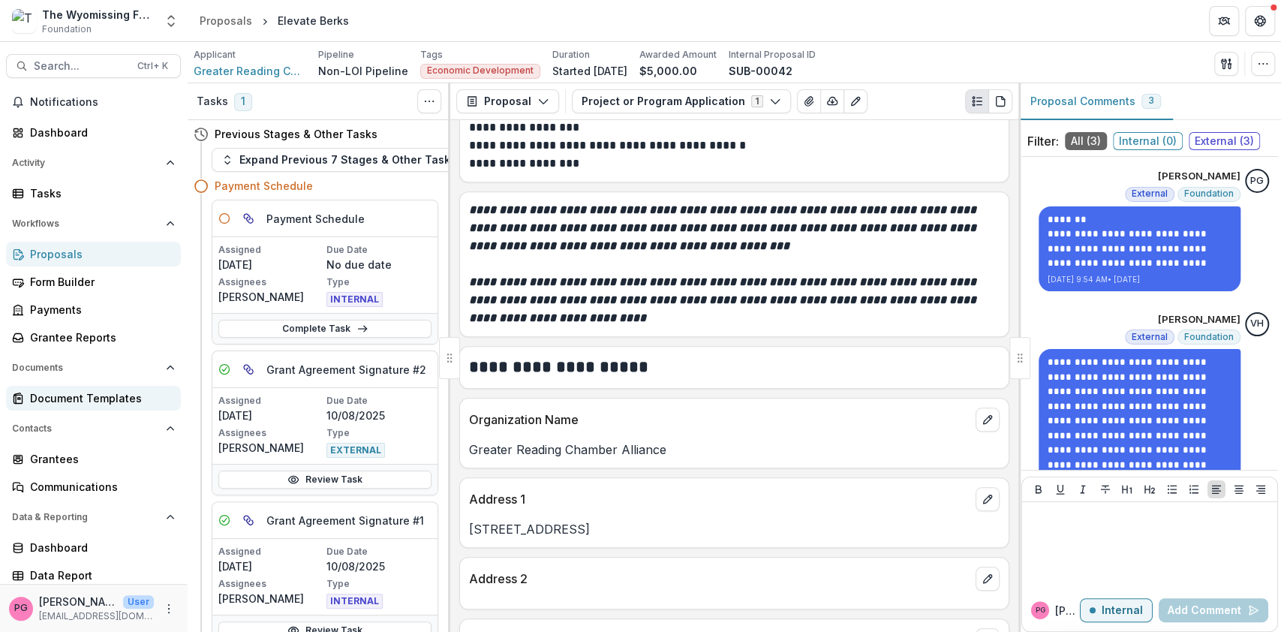
click at [93, 399] on div "Document Templates" at bounding box center [99, 398] width 139 height 16
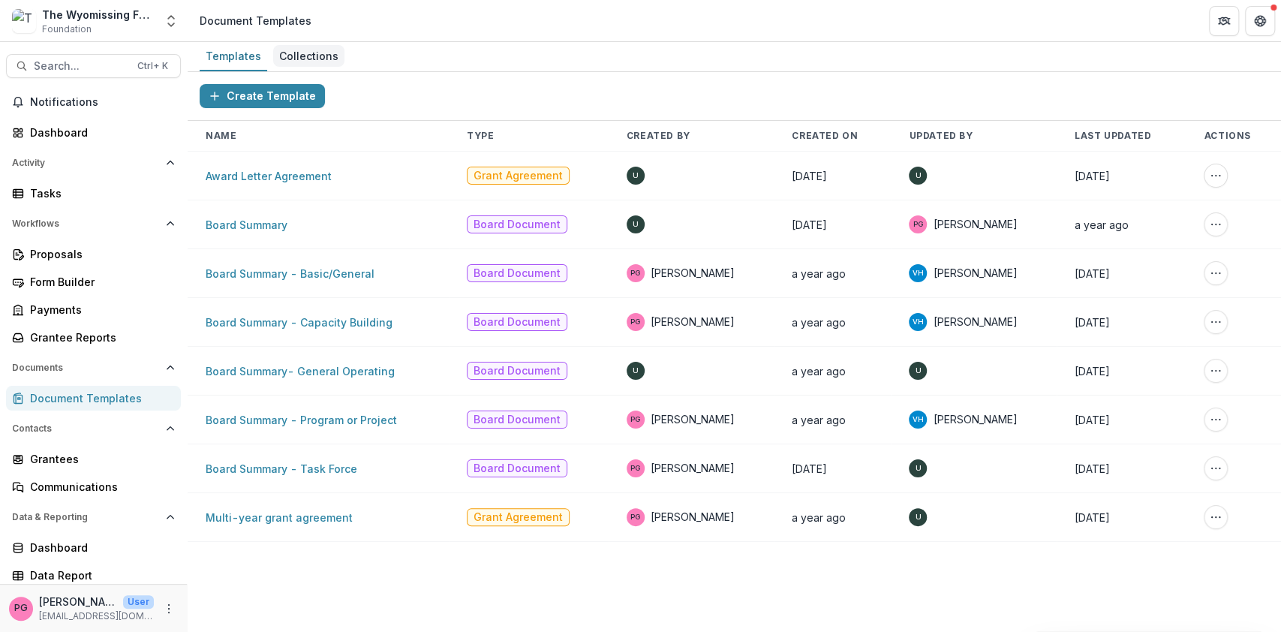
click at [313, 53] on div "Collections" at bounding box center [308, 56] width 71 height 22
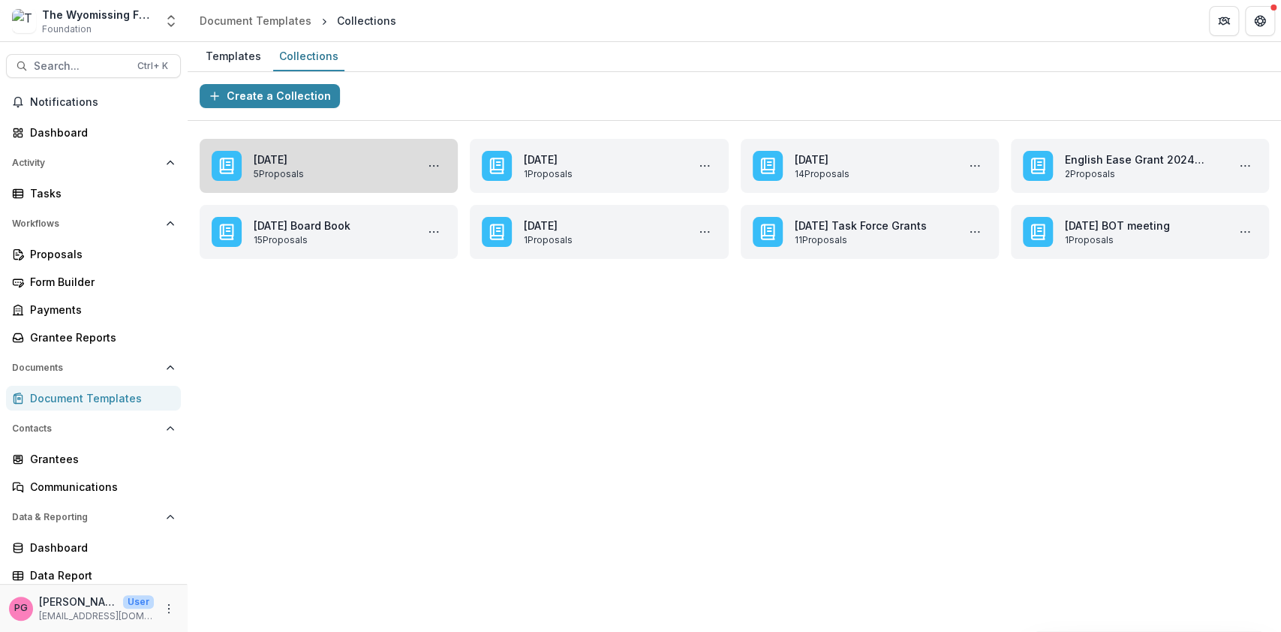
click at [300, 155] on link "[DATE]" at bounding box center [332, 160] width 156 height 16
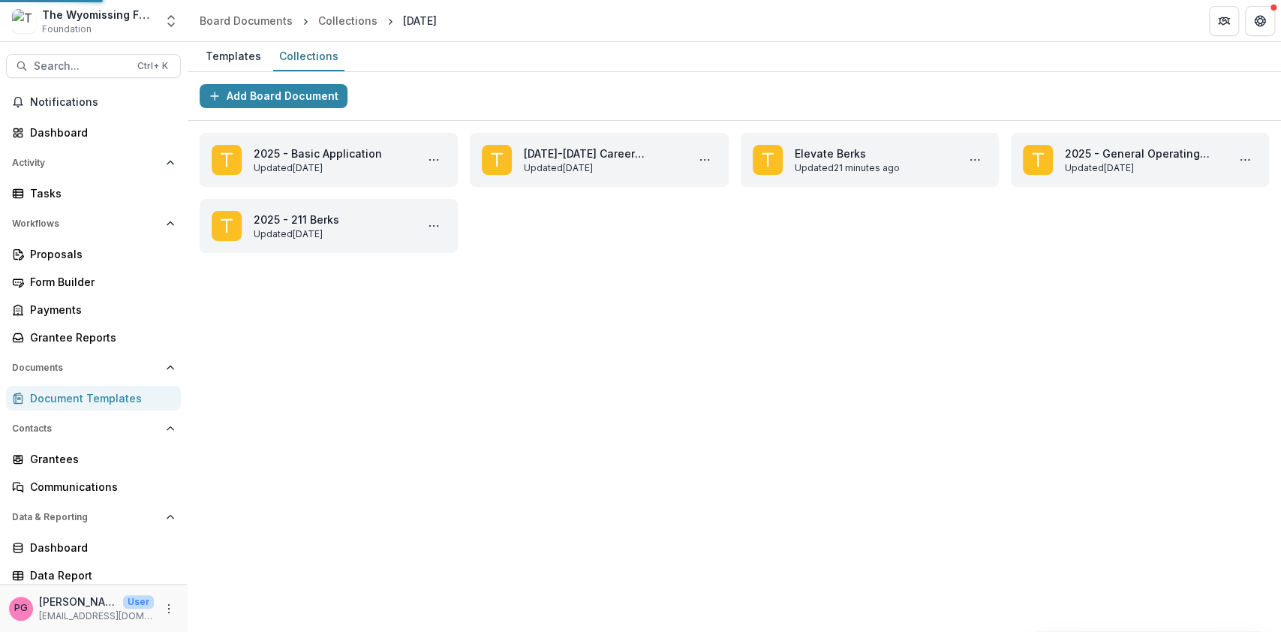
click at [300, 155] on link "2025 - Basic Application" at bounding box center [332, 154] width 156 height 16
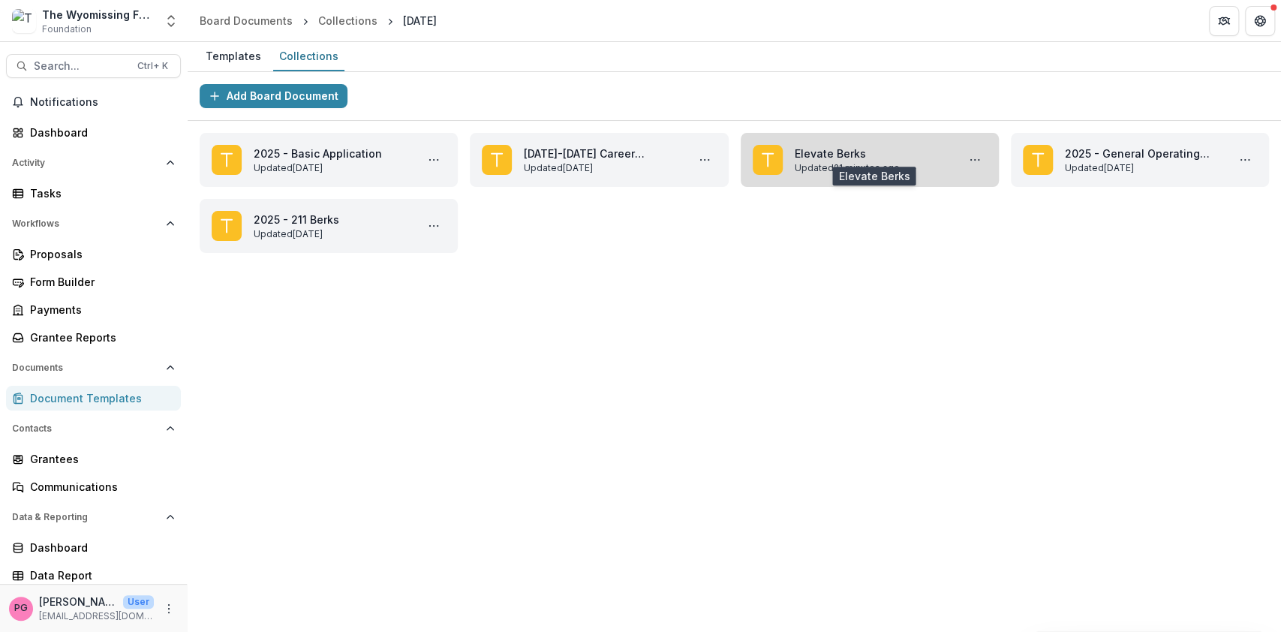
click at [840, 146] on link "Elevate Berks" at bounding box center [873, 154] width 156 height 16
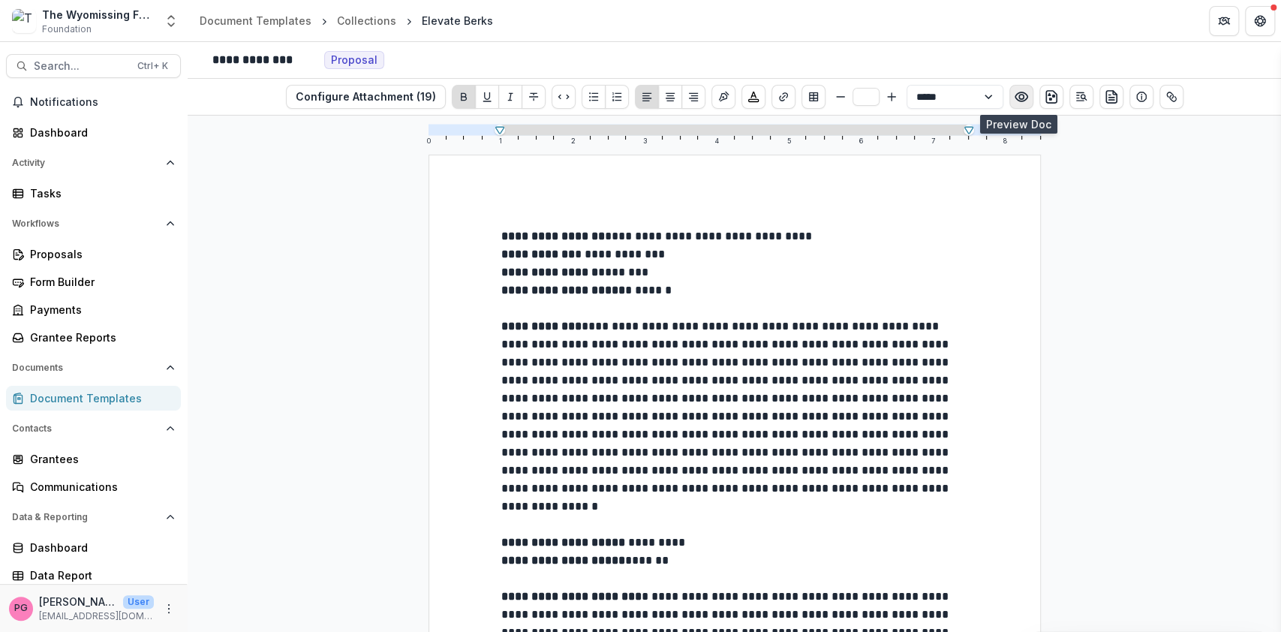
click at [1016, 93] on icon "Preview preview-doc.pdf" at bounding box center [1021, 96] width 15 height 15
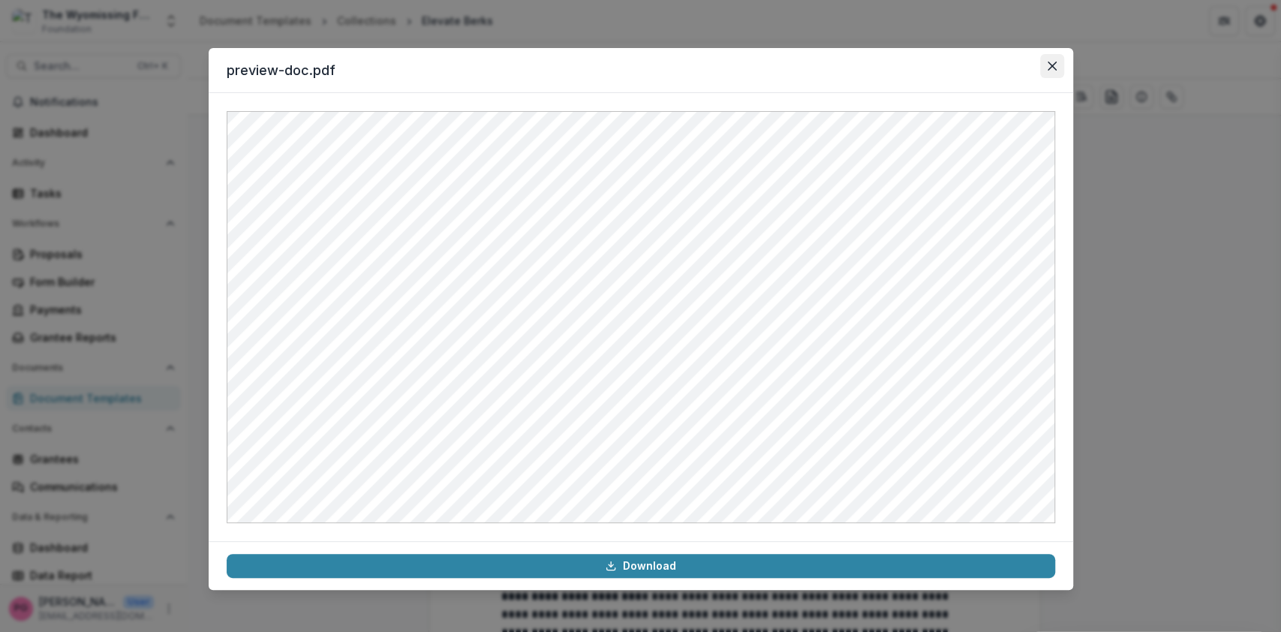
click at [1051, 64] on icon "Close" at bounding box center [1052, 66] width 9 height 9
